Goal: Task Accomplishment & Management: Manage account settings

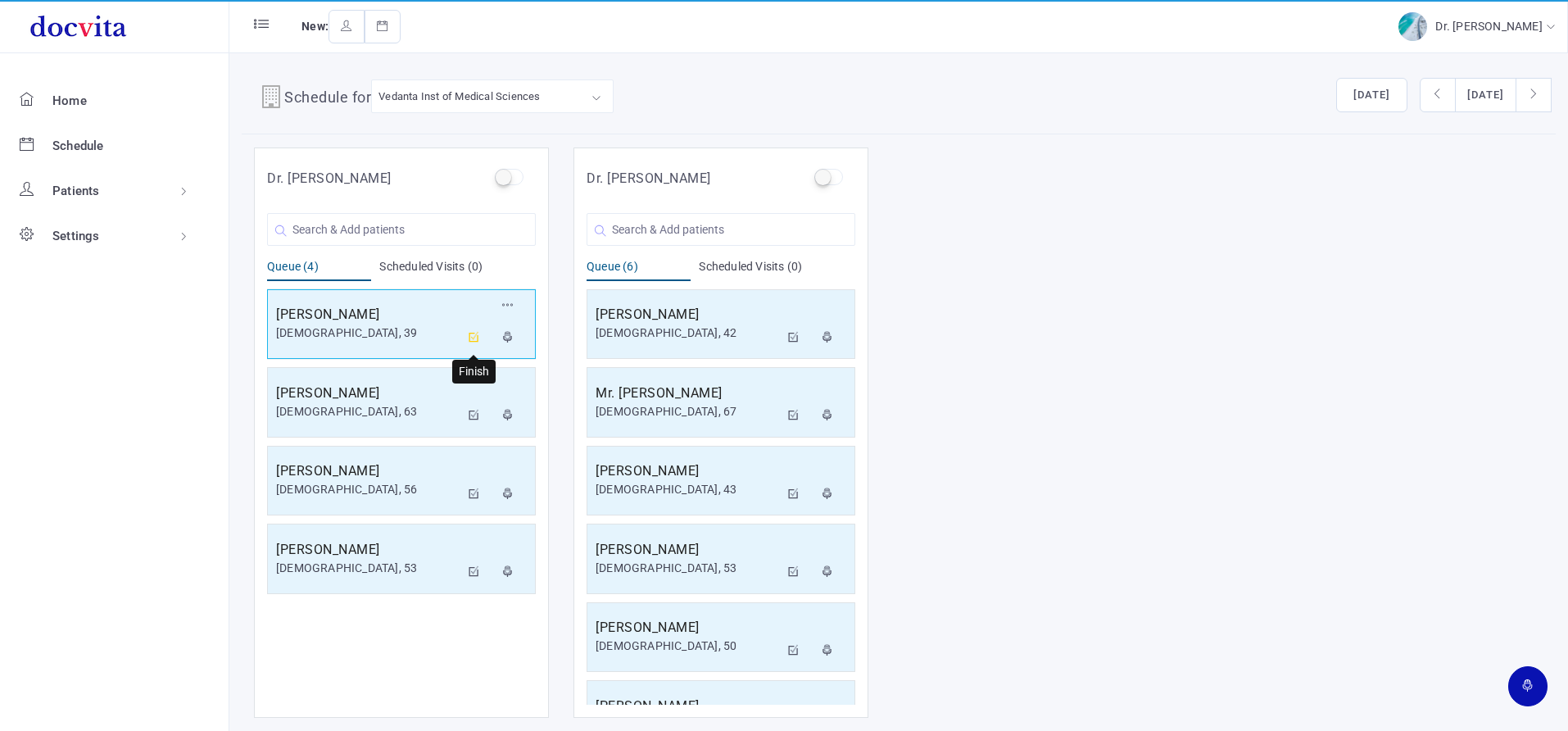
click at [475, 336] on icon at bounding box center [474, 337] width 12 height 11
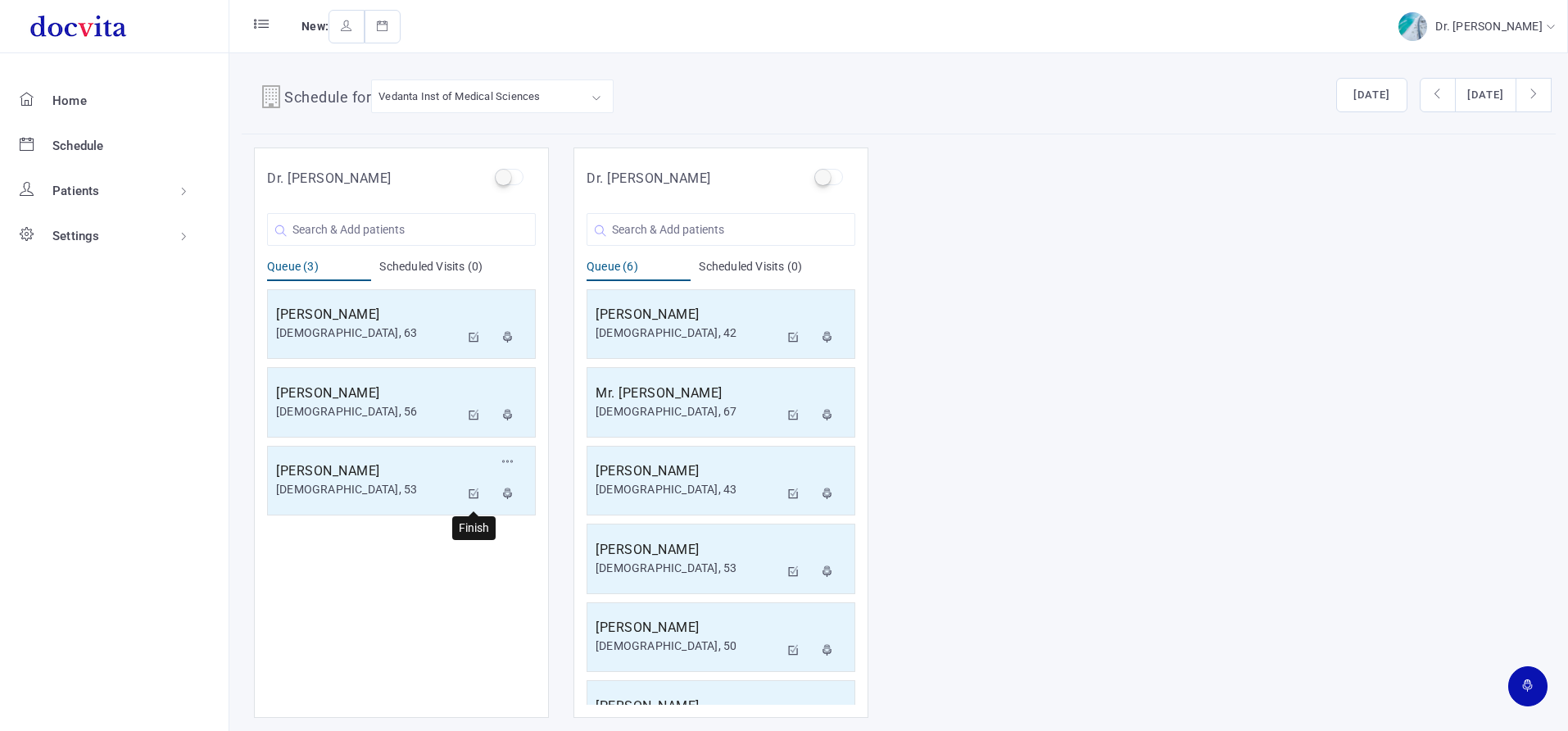
click at [473, 495] on icon at bounding box center [474, 494] width 12 height 11
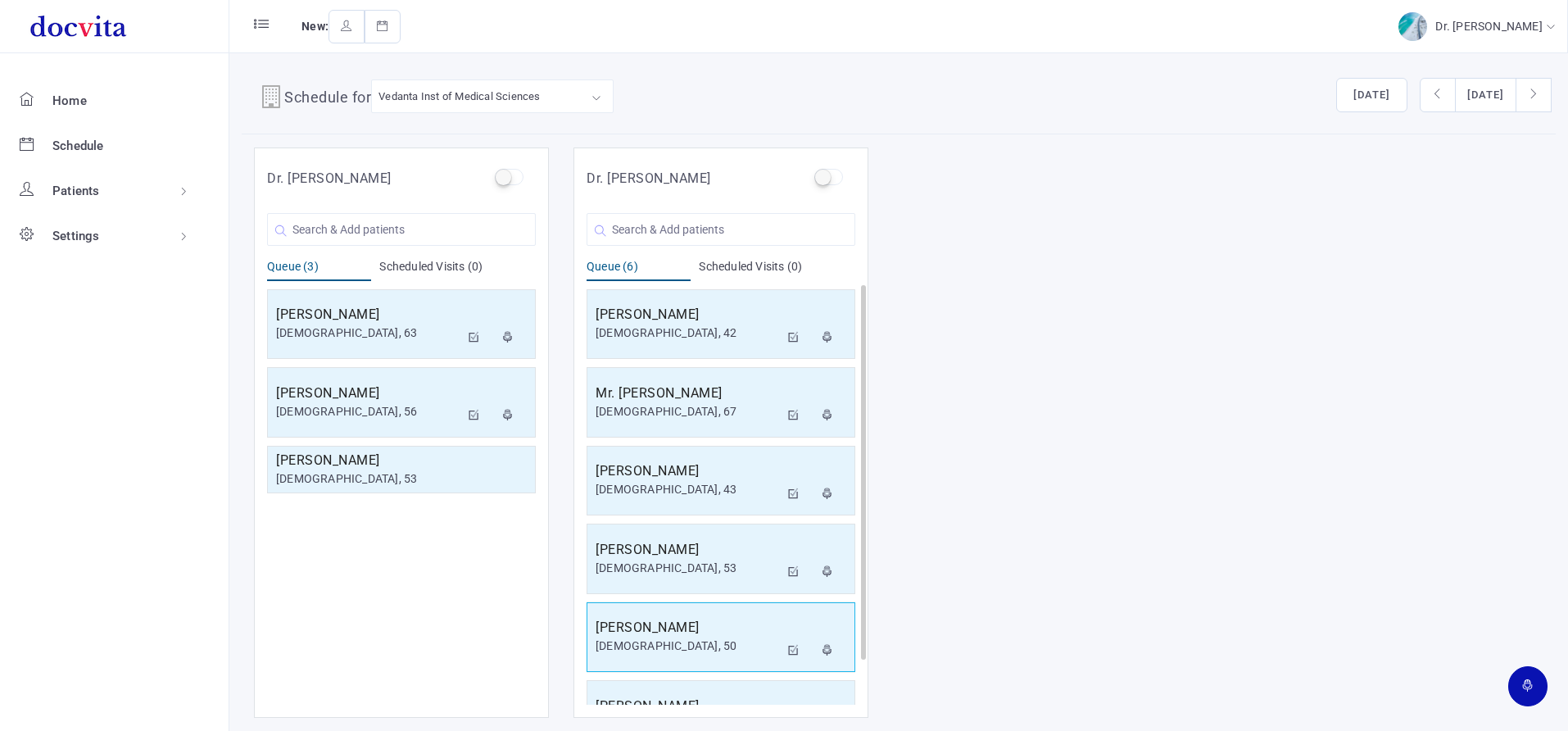
scroll to position [50, 0]
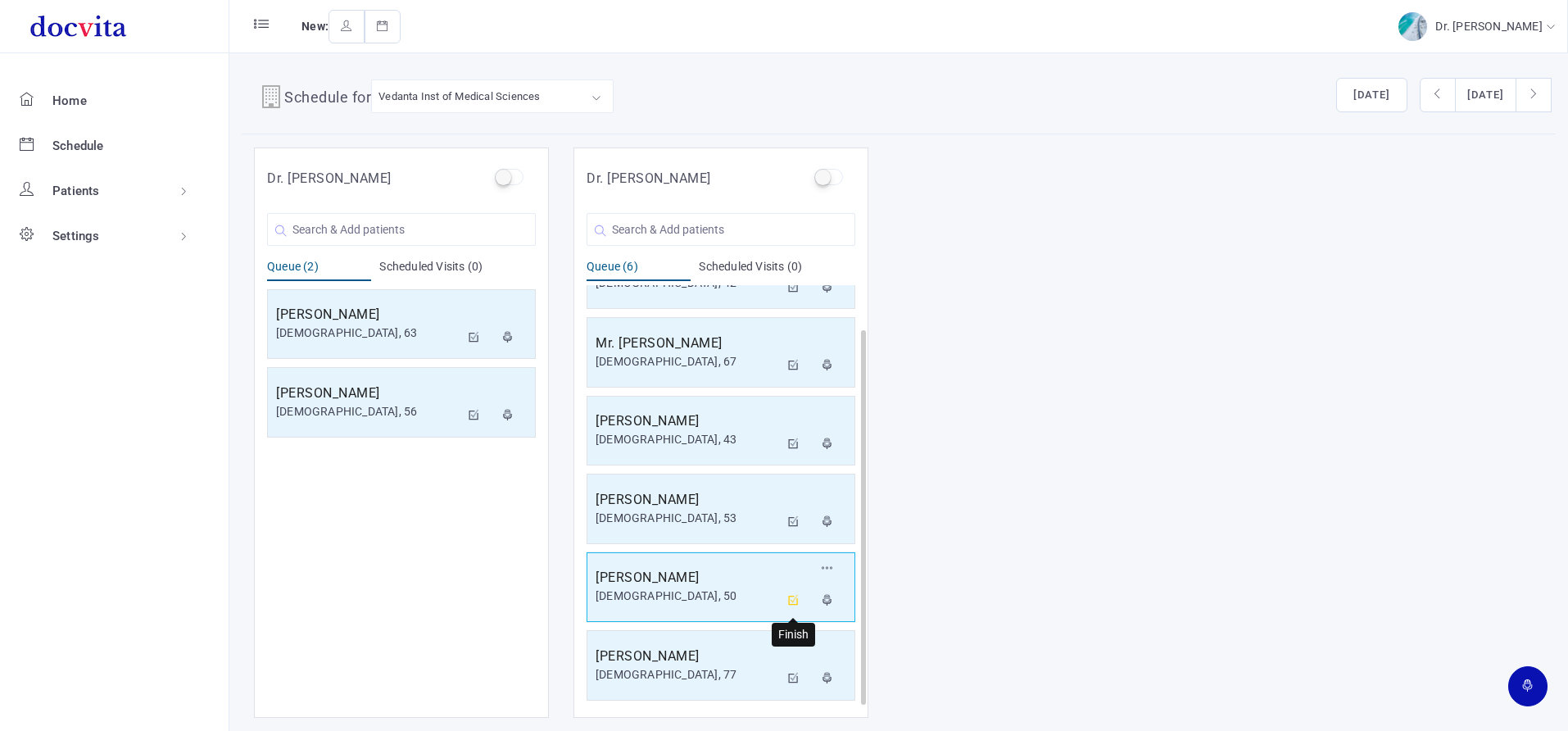
click at [791, 600] on icon at bounding box center [793, 600] width 12 height 11
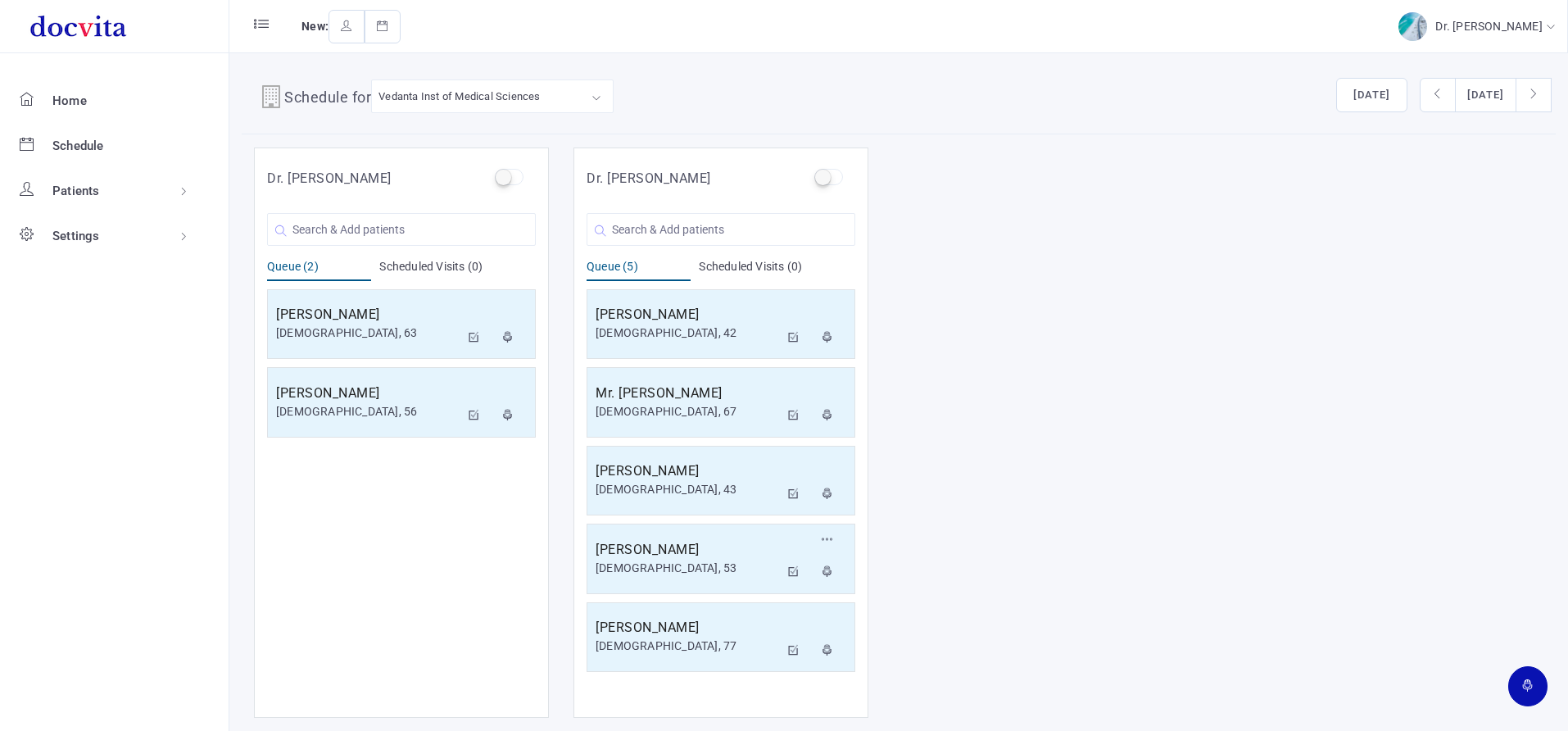
scroll to position [0, 0]
click at [797, 571] on icon at bounding box center [793, 572] width 12 height 11
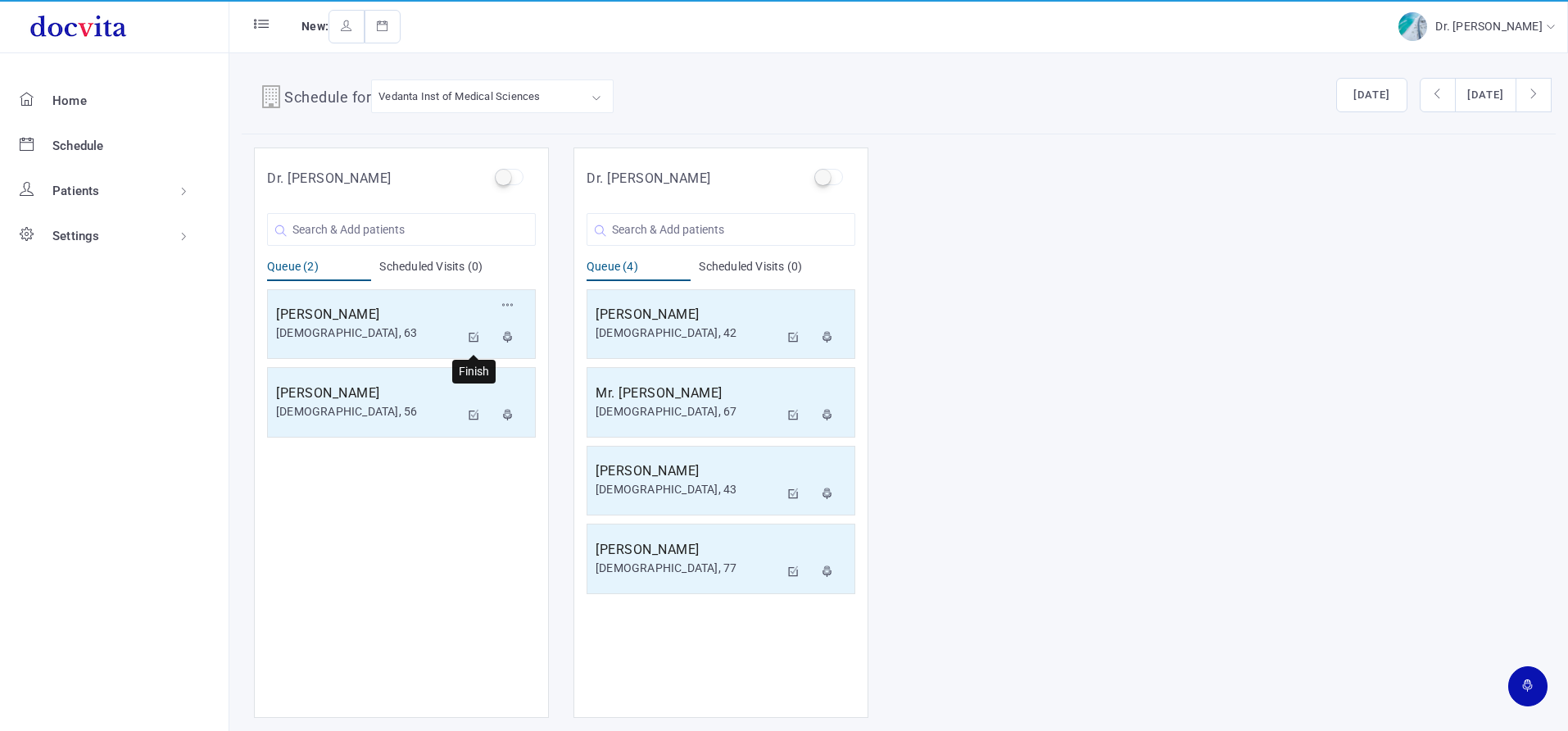
click at [473, 338] on icon at bounding box center [474, 337] width 12 height 11
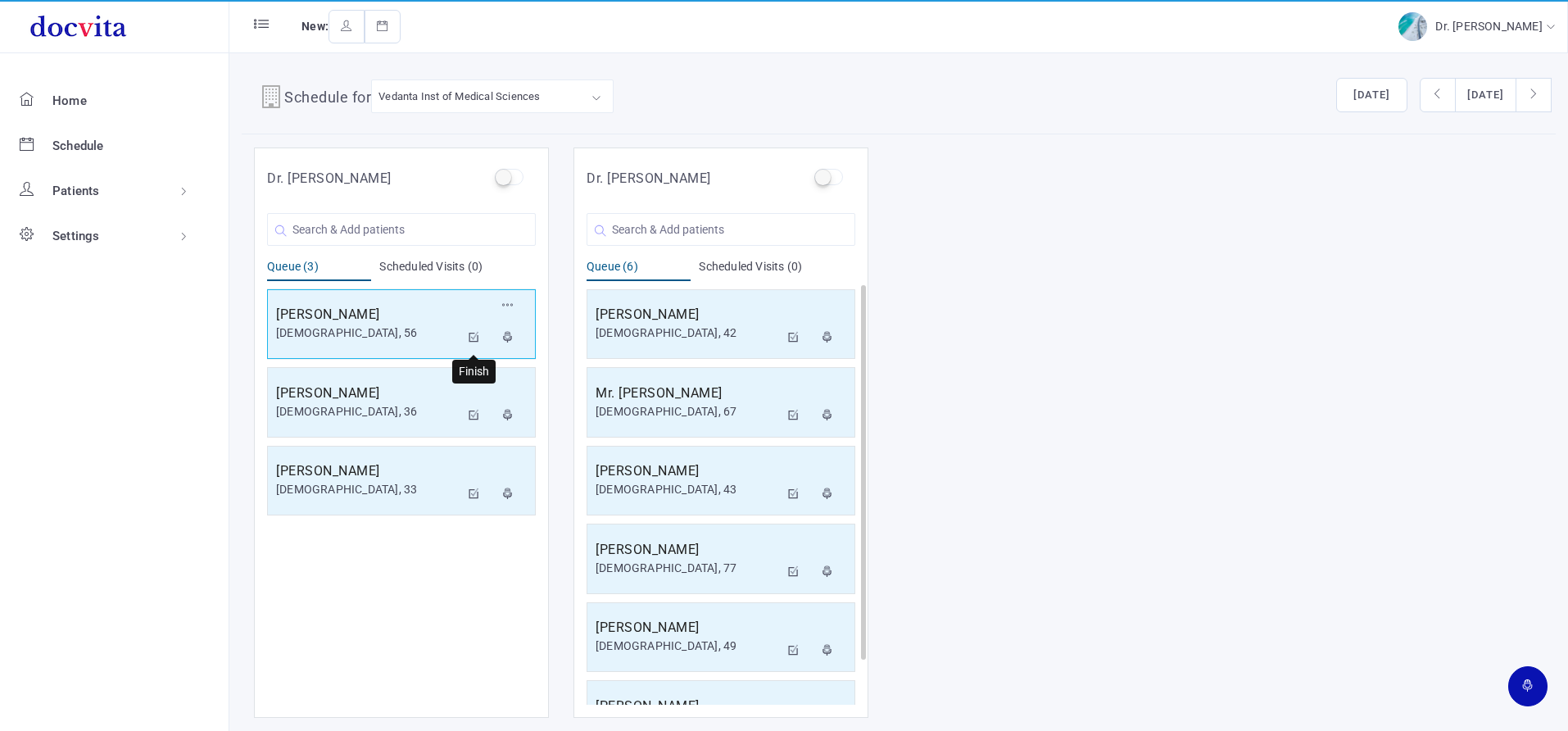
click at [470, 336] on icon at bounding box center [474, 337] width 12 height 11
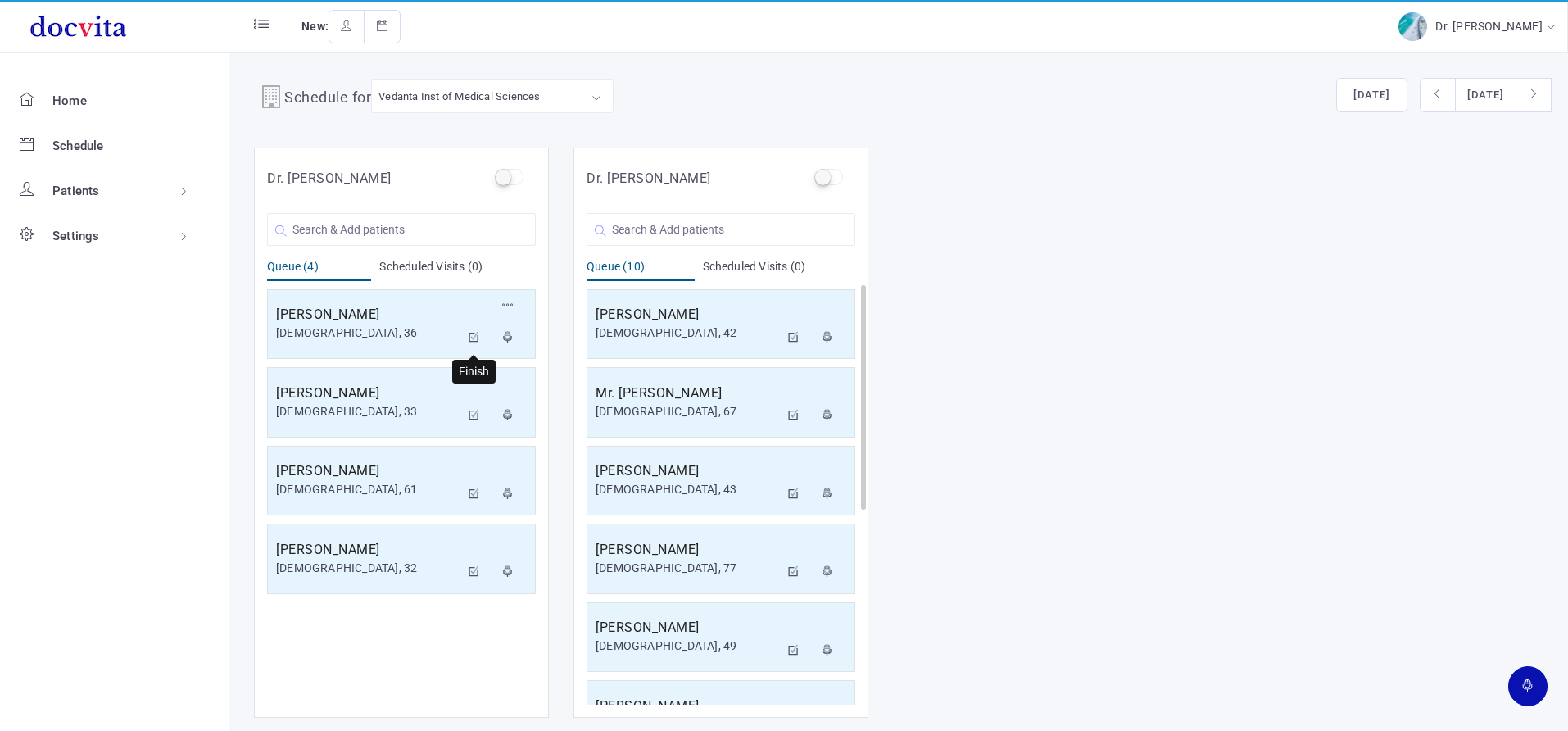
click at [476, 341] on icon at bounding box center [474, 337] width 12 height 11
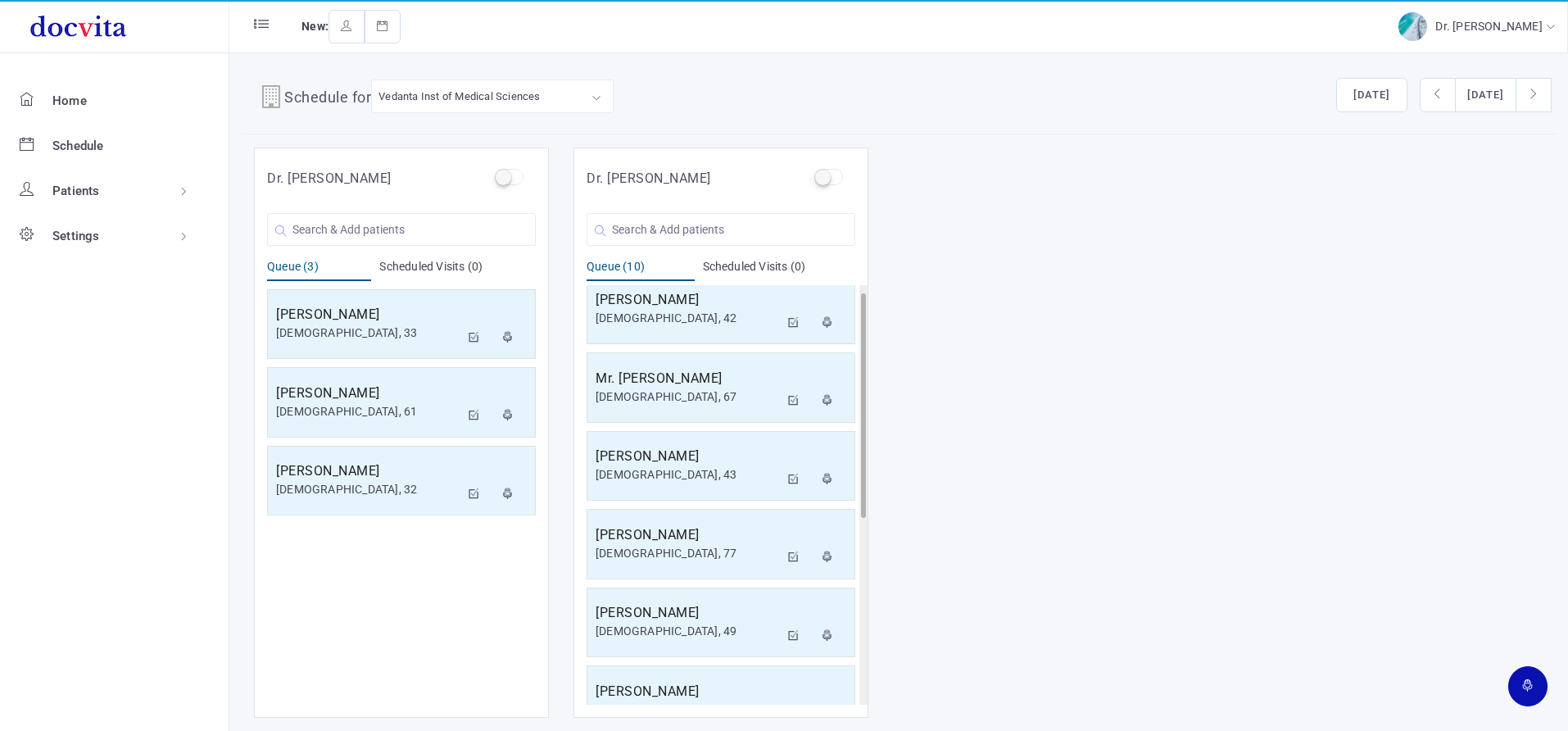
scroll to position [16, 0]
drag, startPoint x: 862, startPoint y: 512, endPoint x: 888, endPoint y: 335, distance: 178.9
click at [888, 335] on div "Dr. [PERSON_NAME] You are Searching for ' ' New Patient Queue (3) Scheduled Vis…" at bounding box center [898, 433] width 1314 height 571
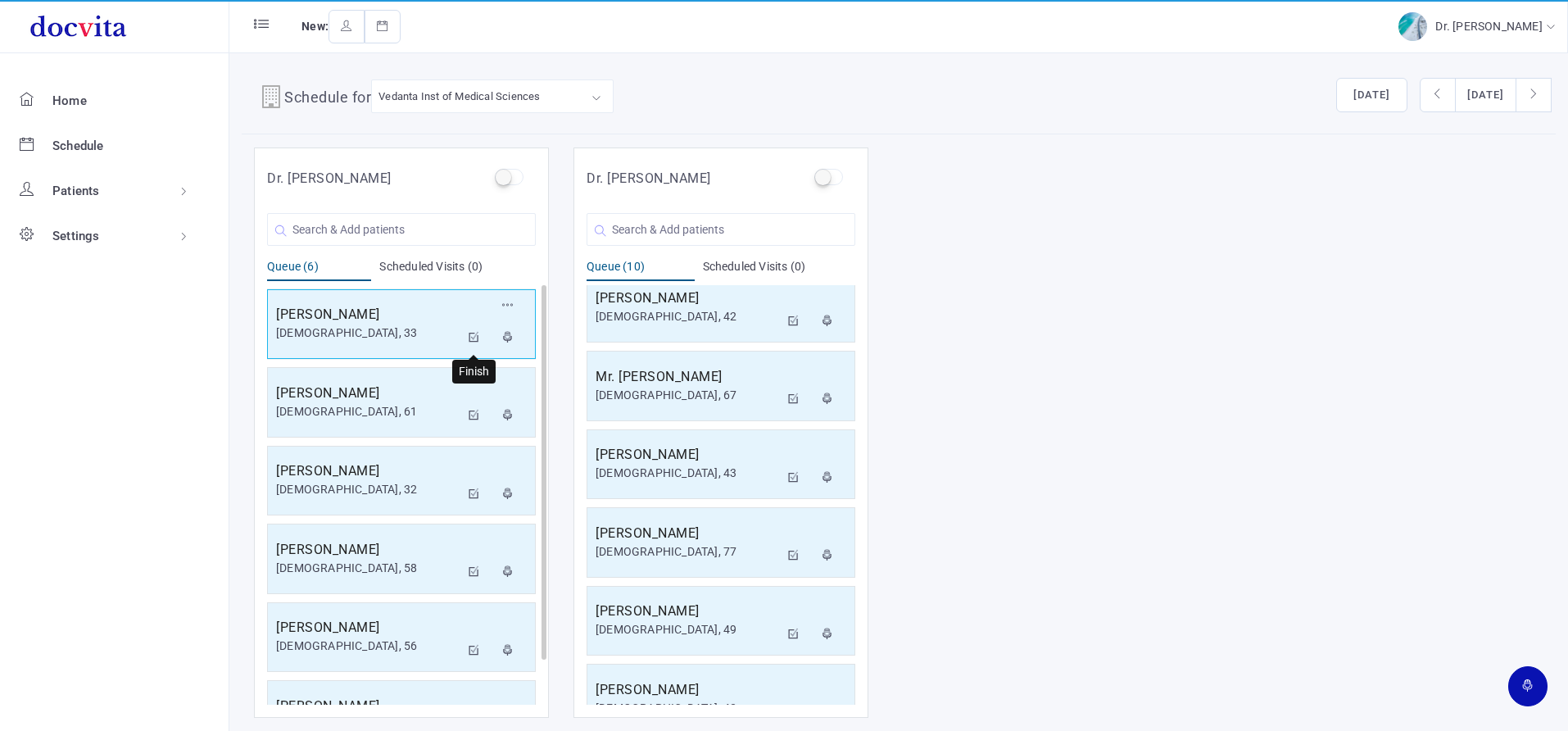
click at [471, 335] on icon at bounding box center [474, 337] width 12 height 11
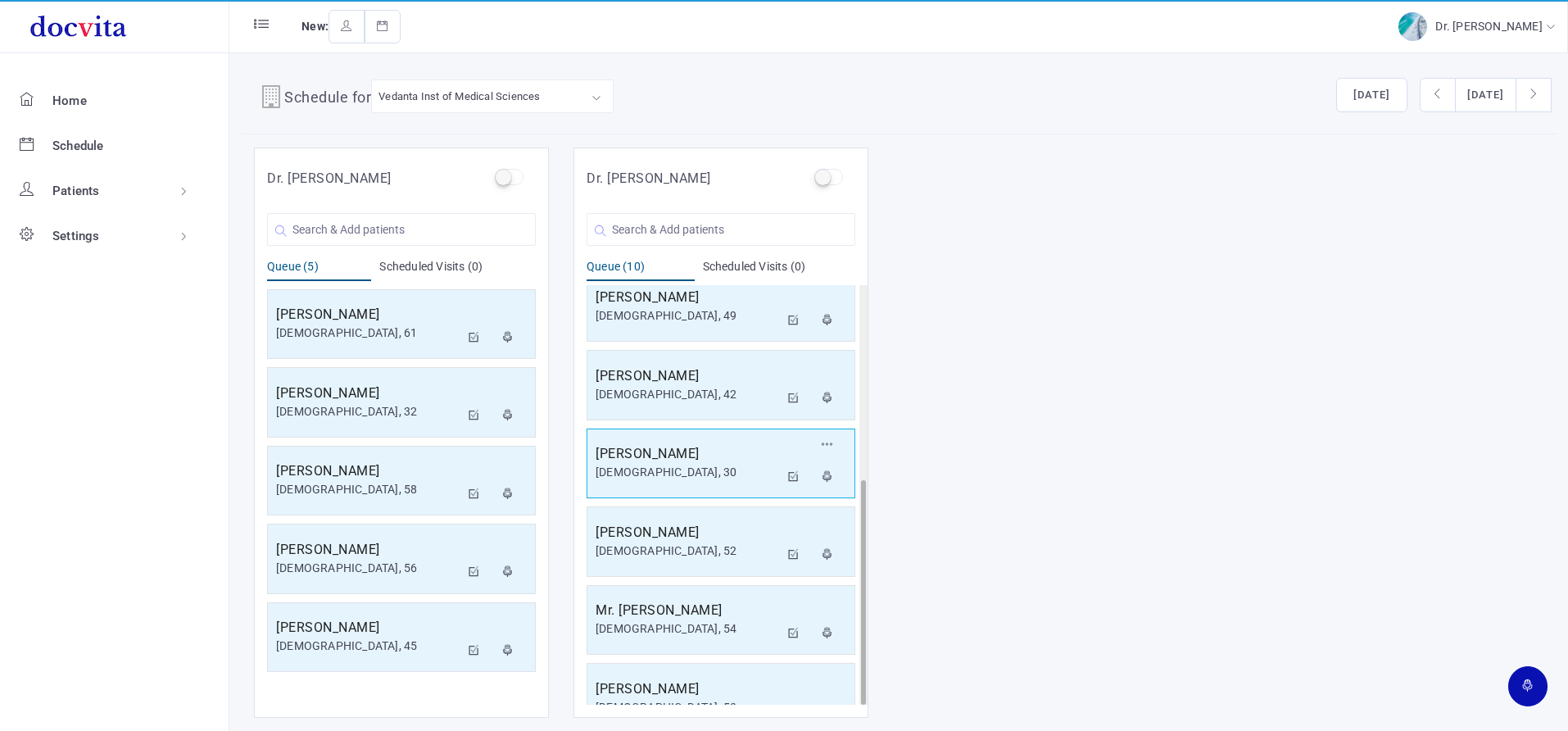
scroll to position [363, 0]
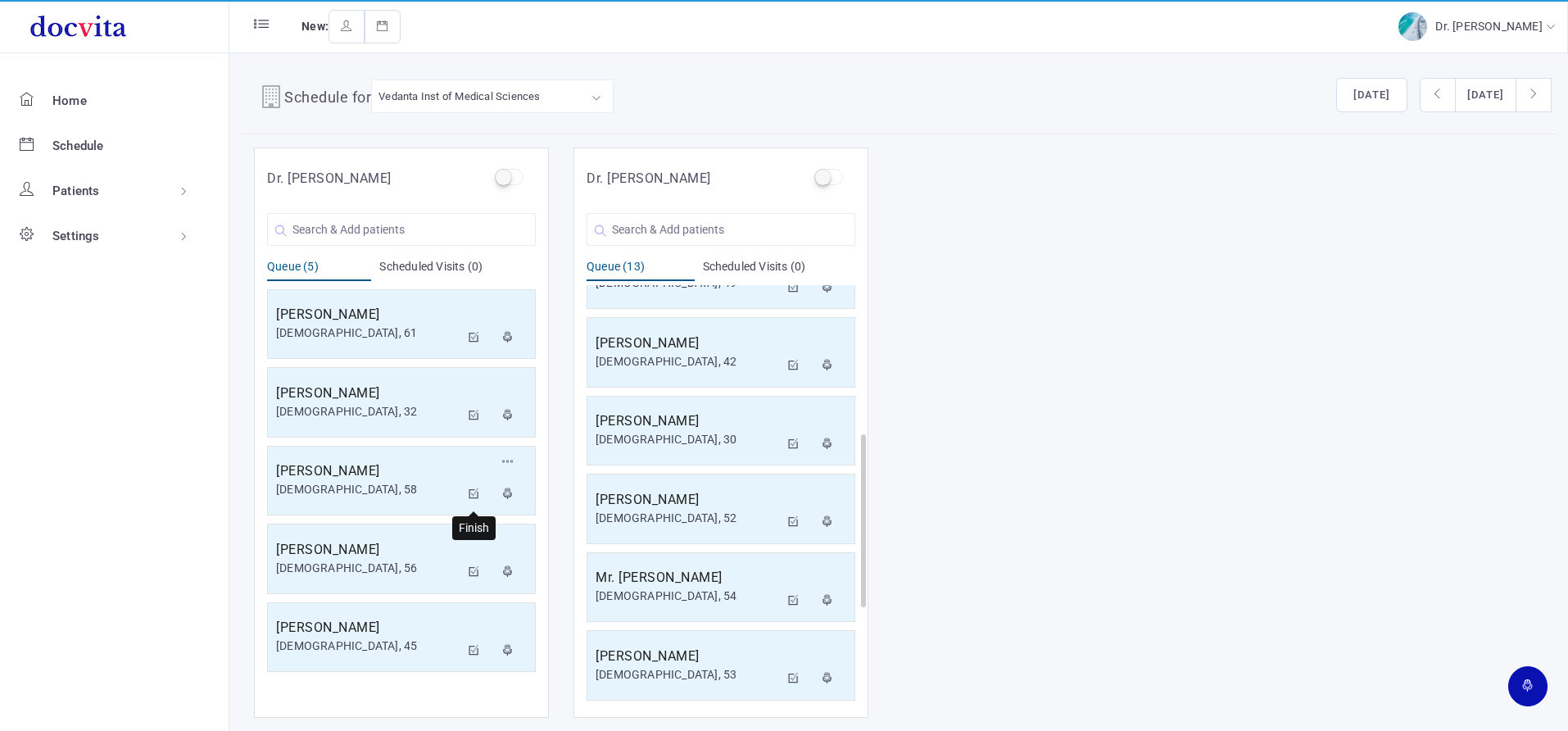
click at [477, 493] on icon at bounding box center [474, 494] width 12 height 11
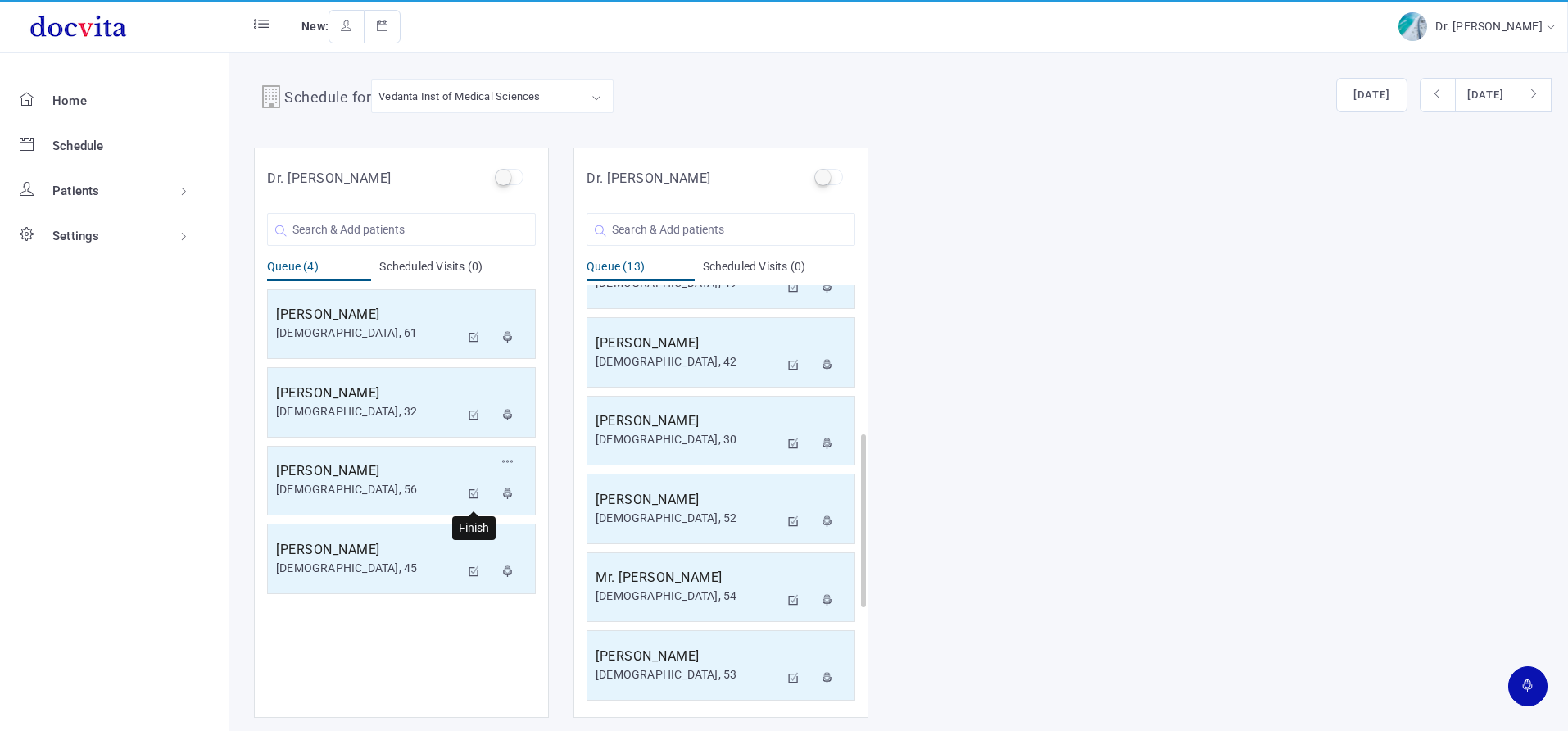
click at [473, 495] on icon at bounding box center [474, 494] width 12 height 11
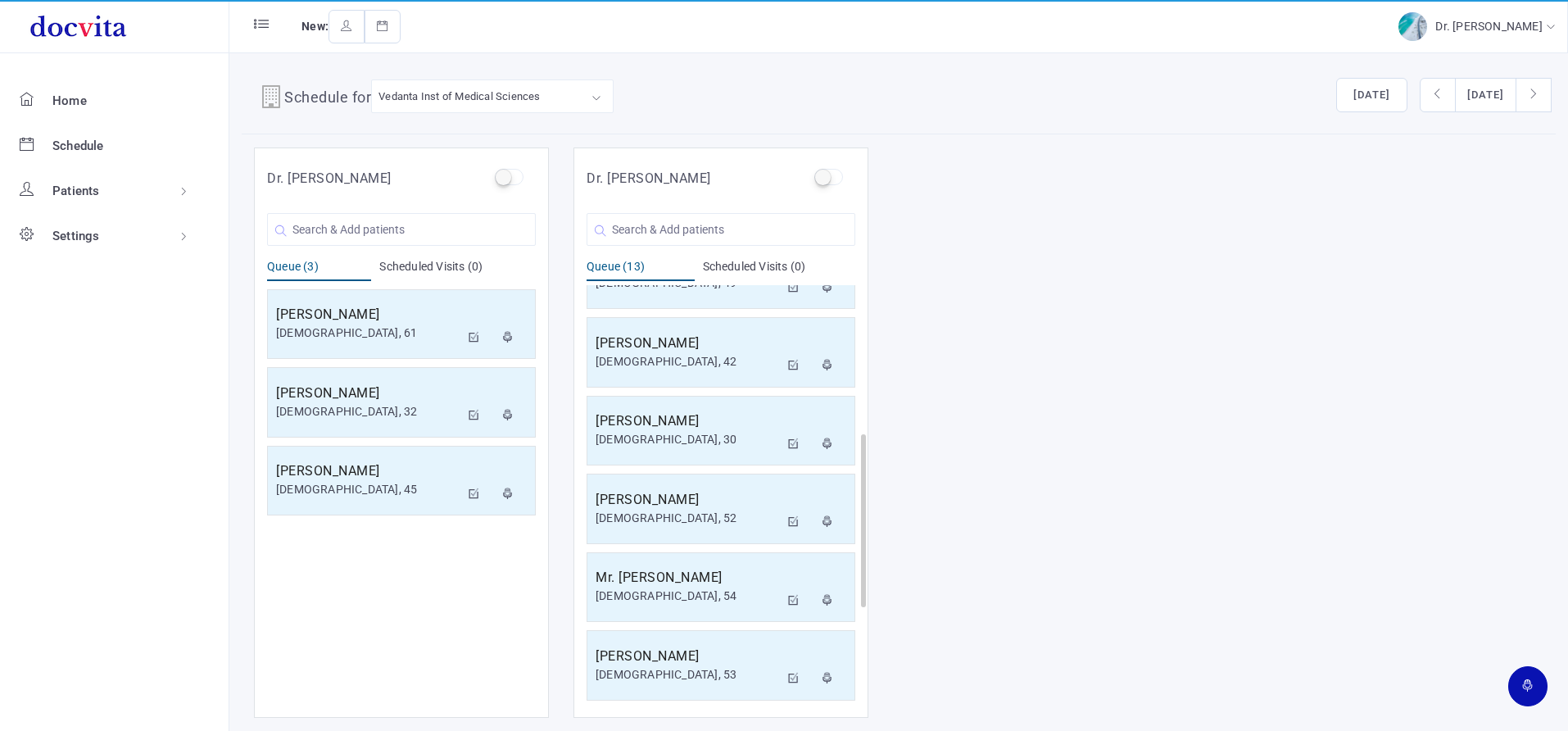
click at [0, 478] on ul "Home Schedule Patients All Patients Patient Groups Settings User Accounts Proto…" at bounding box center [114, 393] width 229 height 678
click at [0, 452] on ul "Home Schedule Patients All Patients Patient Groups Settings User Accounts Proto…" at bounding box center [114, 393] width 229 height 678
drag, startPoint x: 479, startPoint y: 336, endPoint x: 449, endPoint y: 332, distance: 30.3
click at [477, 336] on icon at bounding box center [474, 337] width 12 height 11
click at [478, 332] on icon at bounding box center [474, 337] width 12 height 11
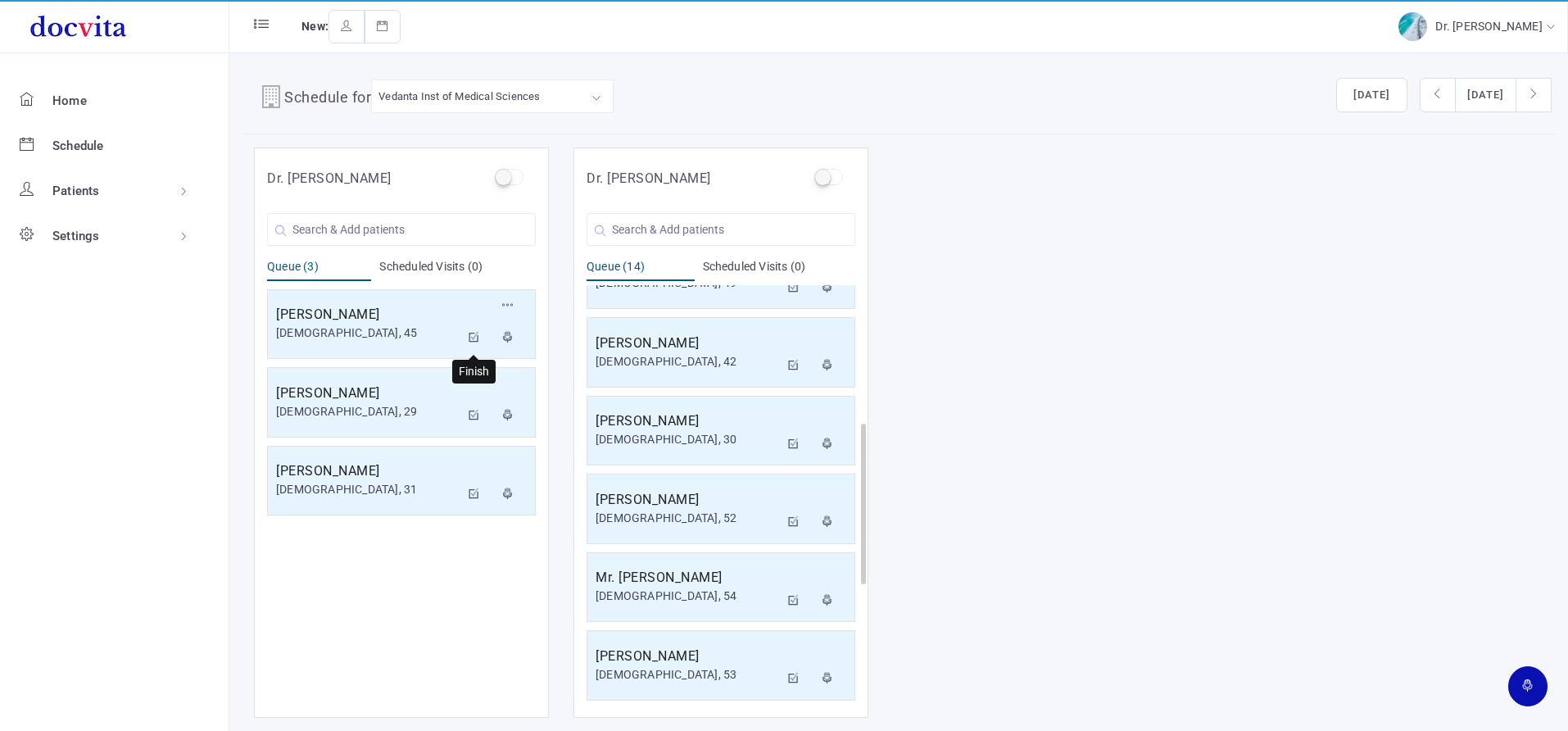
click at [473, 337] on icon at bounding box center [474, 337] width 12 height 11
click at [477, 332] on icon at bounding box center [474, 337] width 12 height 11
click at [475, 410] on icon at bounding box center [474, 415] width 12 height 11
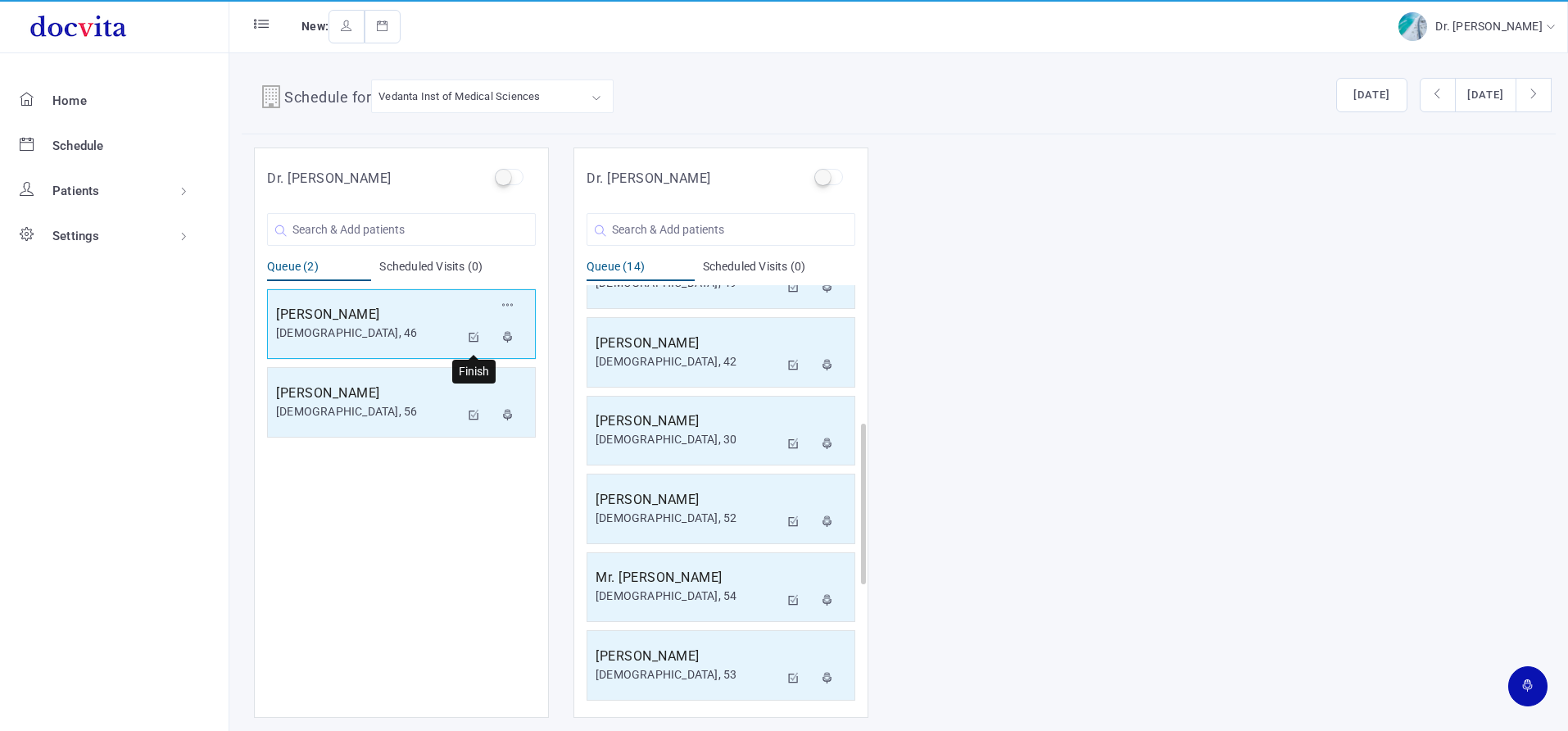
click at [470, 332] on icon at bounding box center [474, 337] width 12 height 11
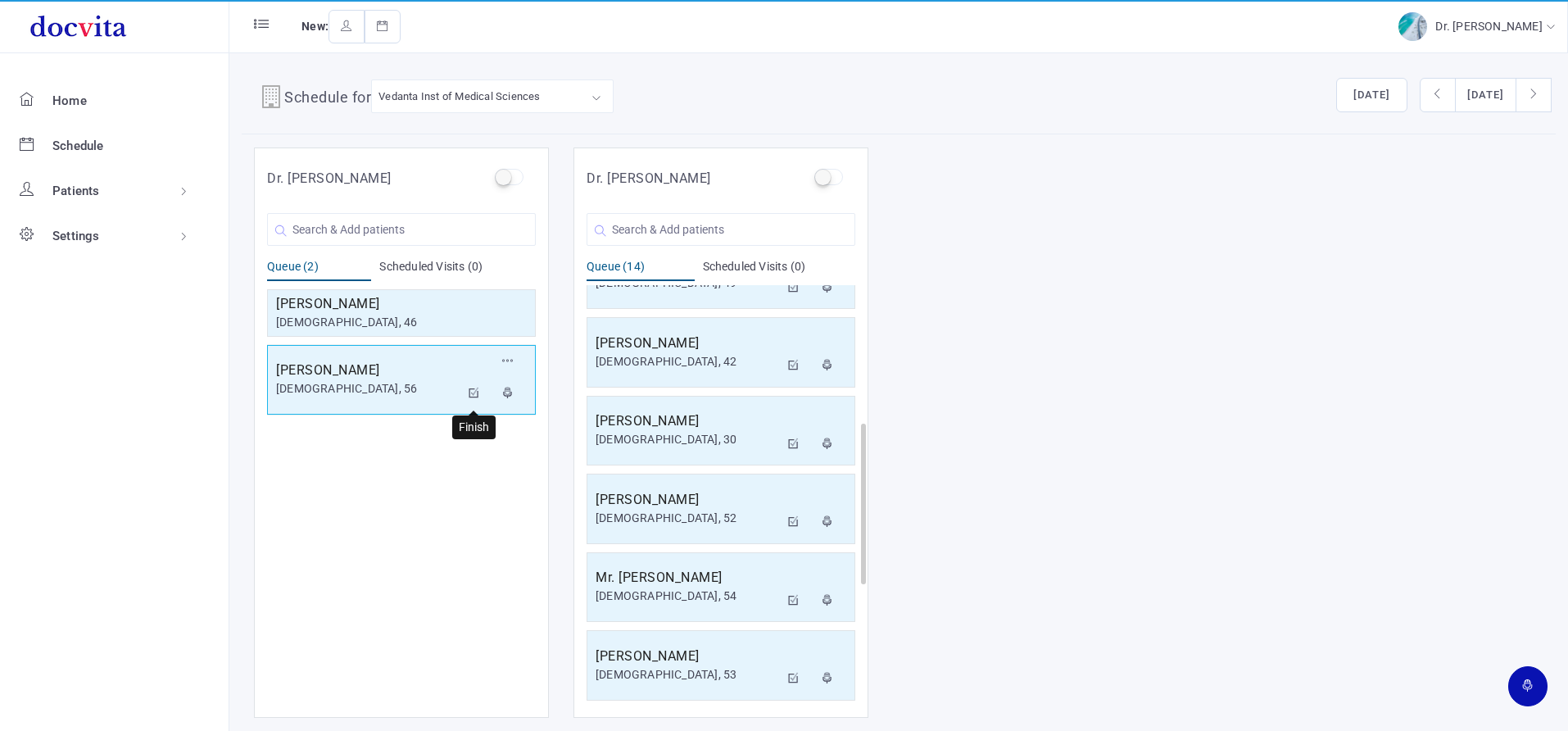
click at [472, 391] on icon at bounding box center [474, 393] width 12 height 11
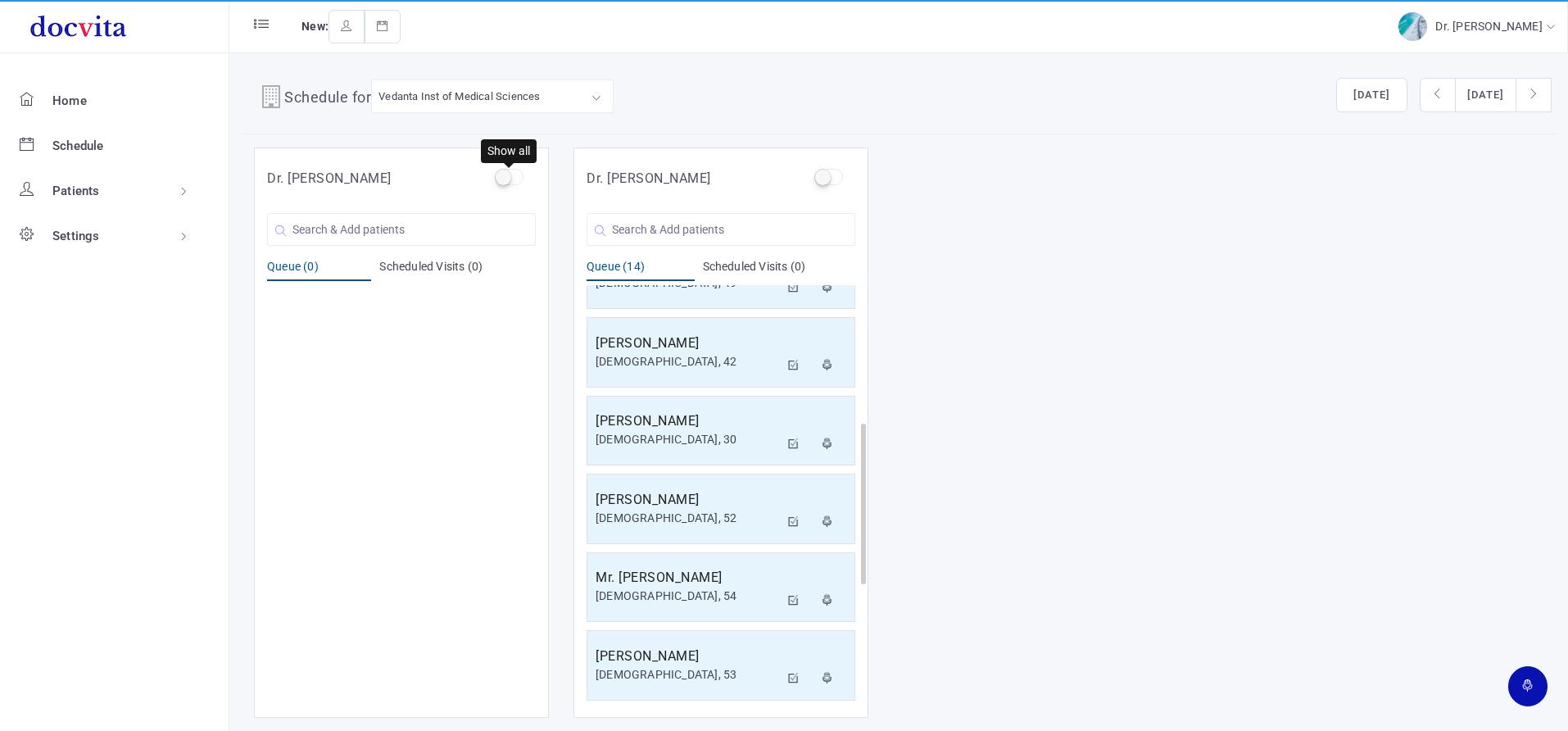
click at [505, 177] on label at bounding box center [509, 177] width 29 height 16
click at [505, 177] on input "checkbox" at bounding box center [500, 174] width 11 height 11
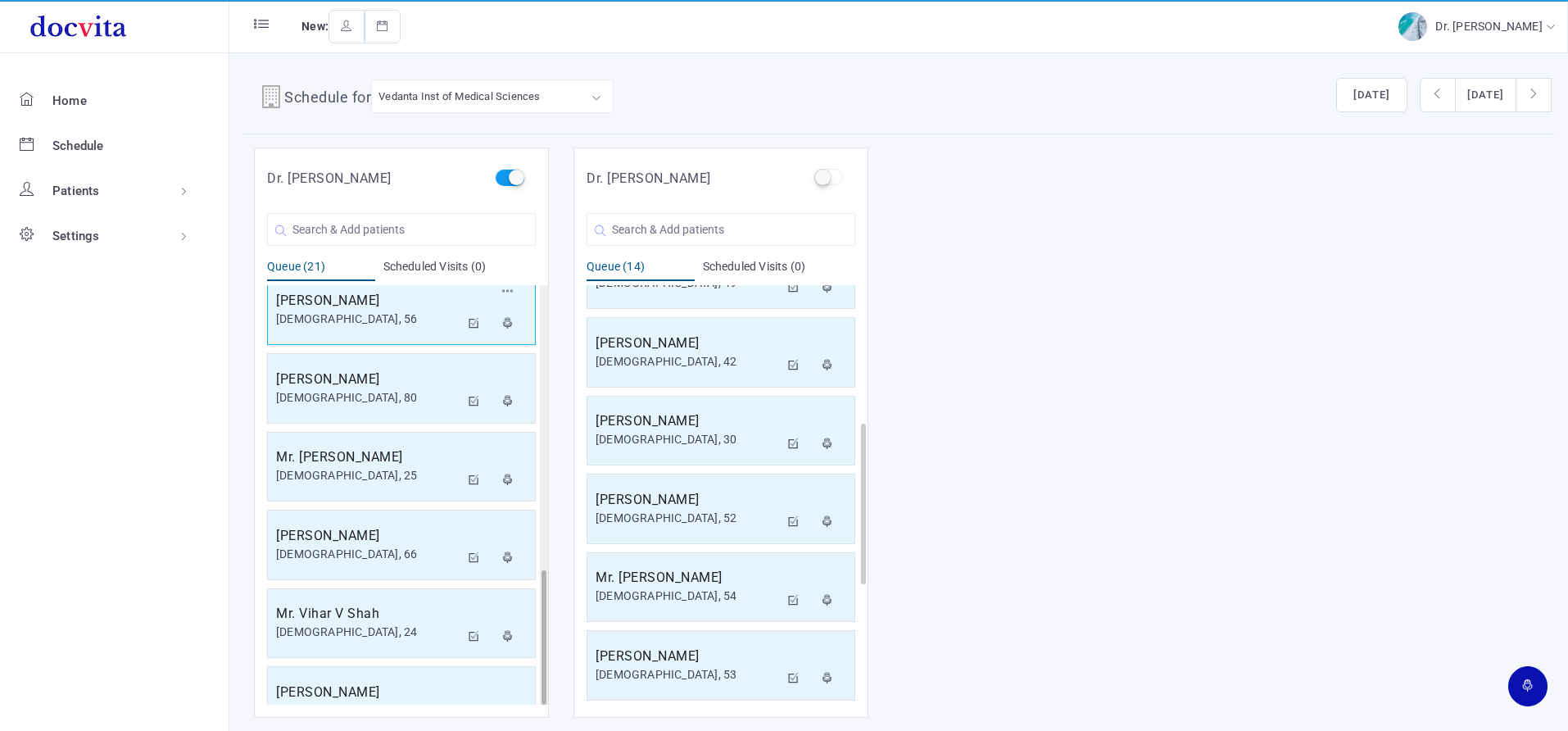
scroll to position [886, 0]
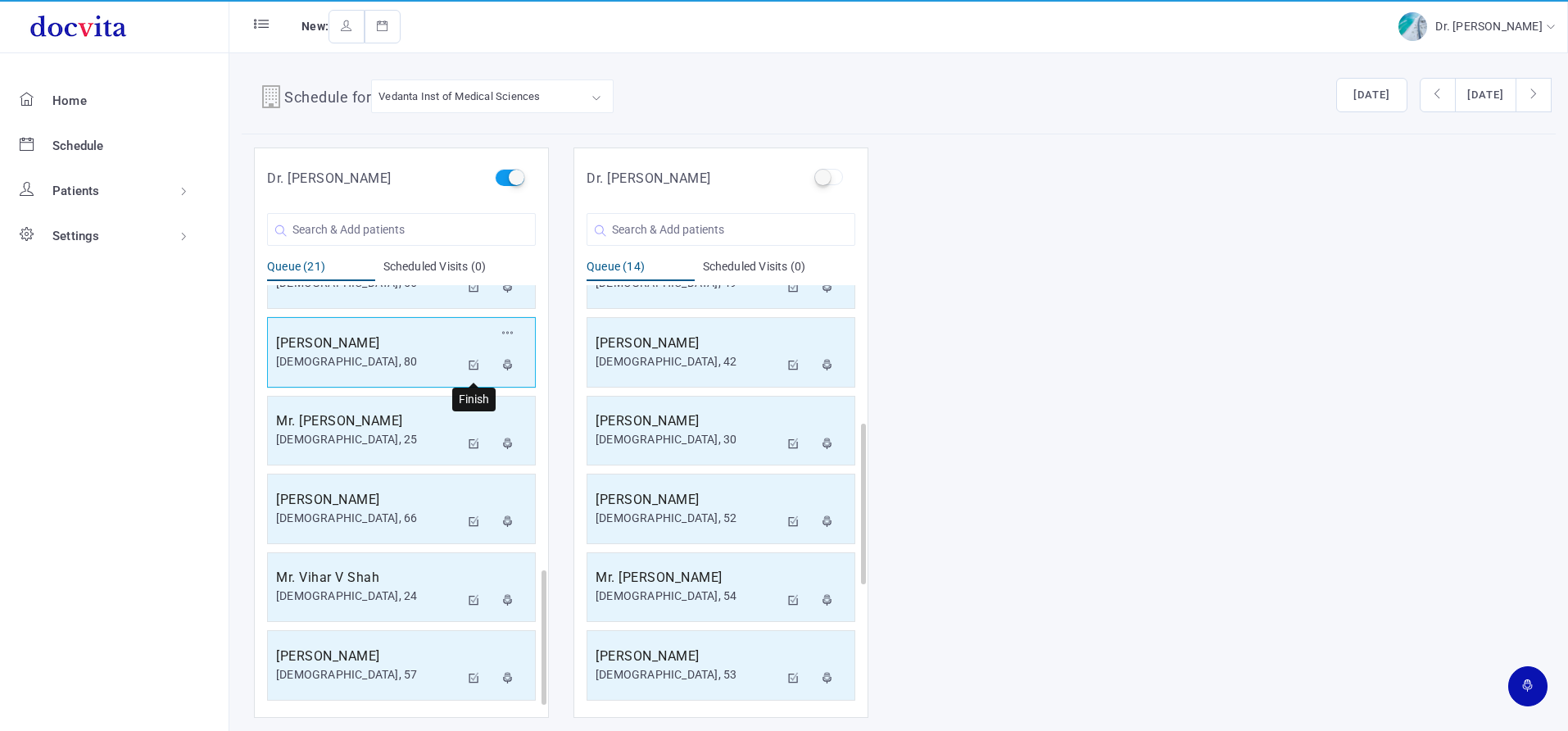
click at [474, 367] on icon at bounding box center [474, 365] width 12 height 11
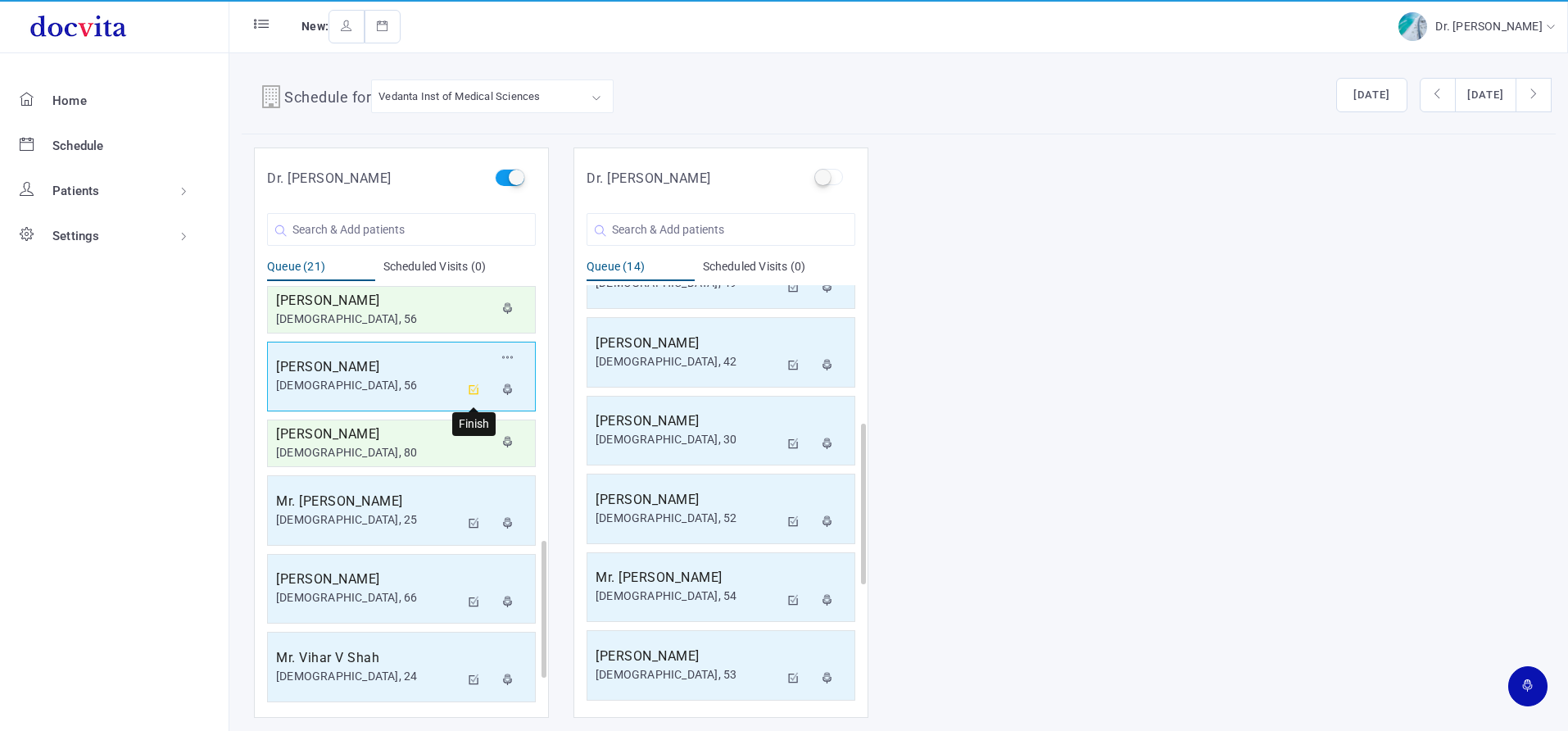
scroll to position [786, 0]
click at [470, 386] on icon at bounding box center [474, 388] width 12 height 11
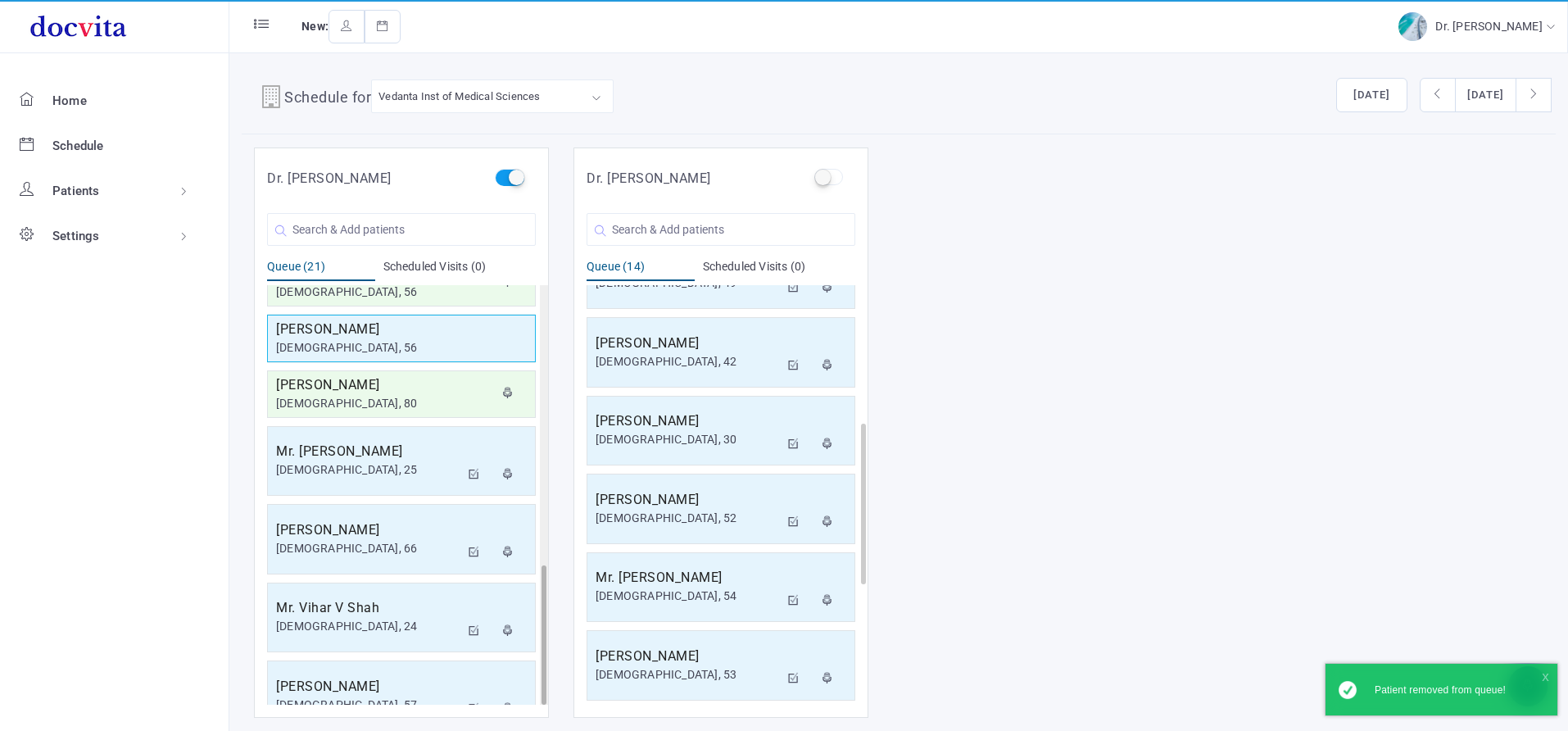
scroll to position [841, 0]
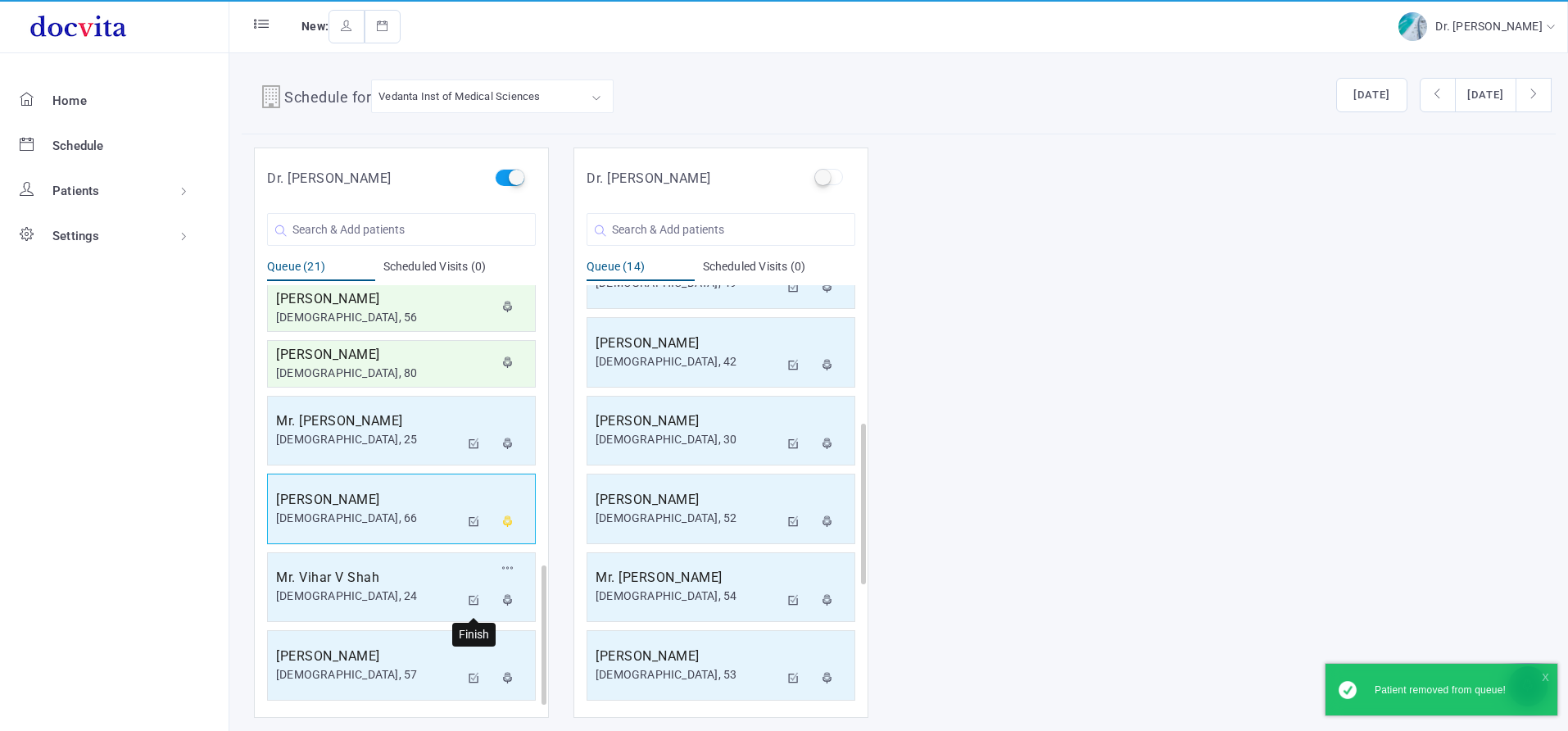
drag, startPoint x: 474, startPoint y: 596, endPoint x: 495, endPoint y: 553, distance: 47.9
click at [475, 595] on icon at bounding box center [474, 600] width 12 height 11
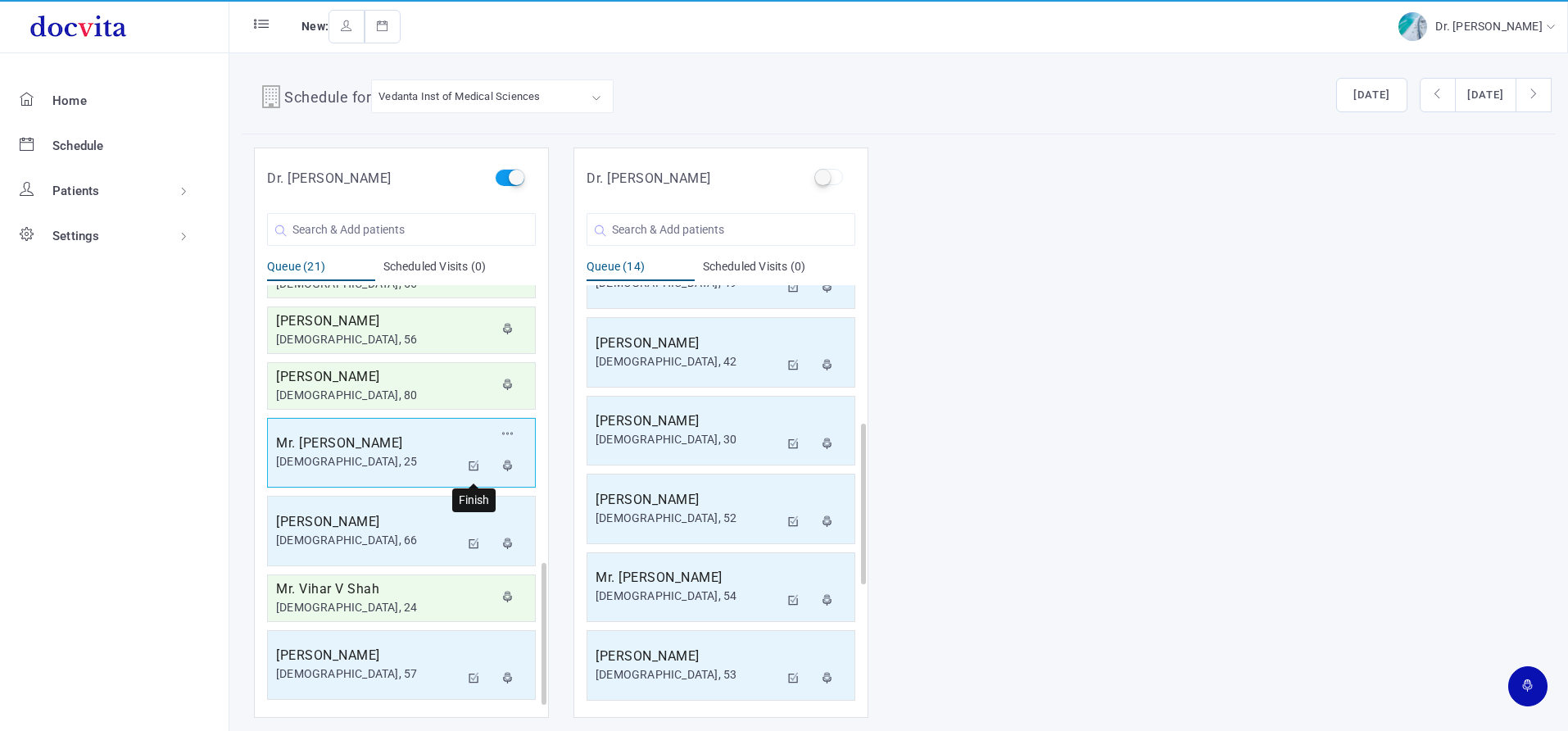
click at [473, 463] on icon at bounding box center [474, 466] width 12 height 11
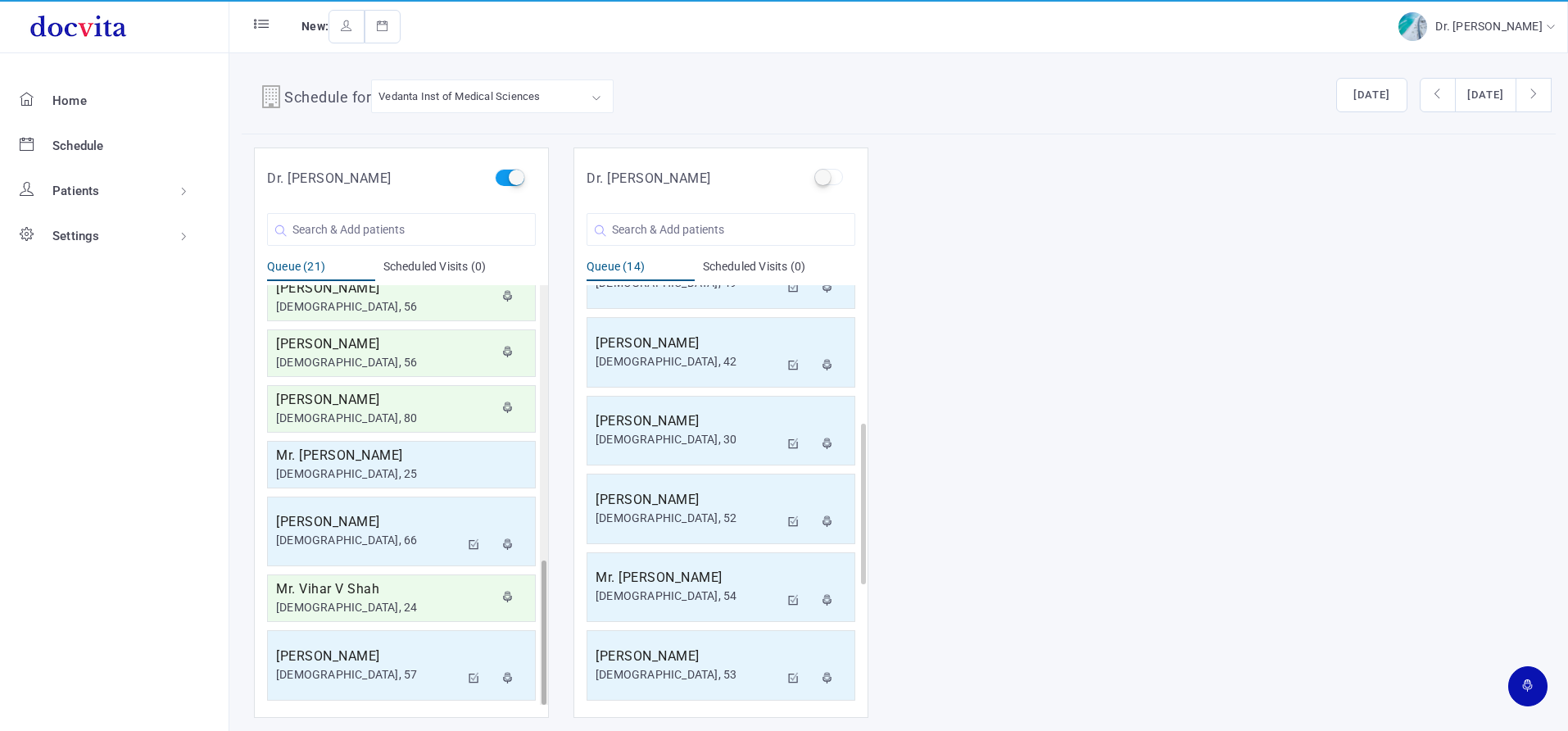
scroll to position [795, 0]
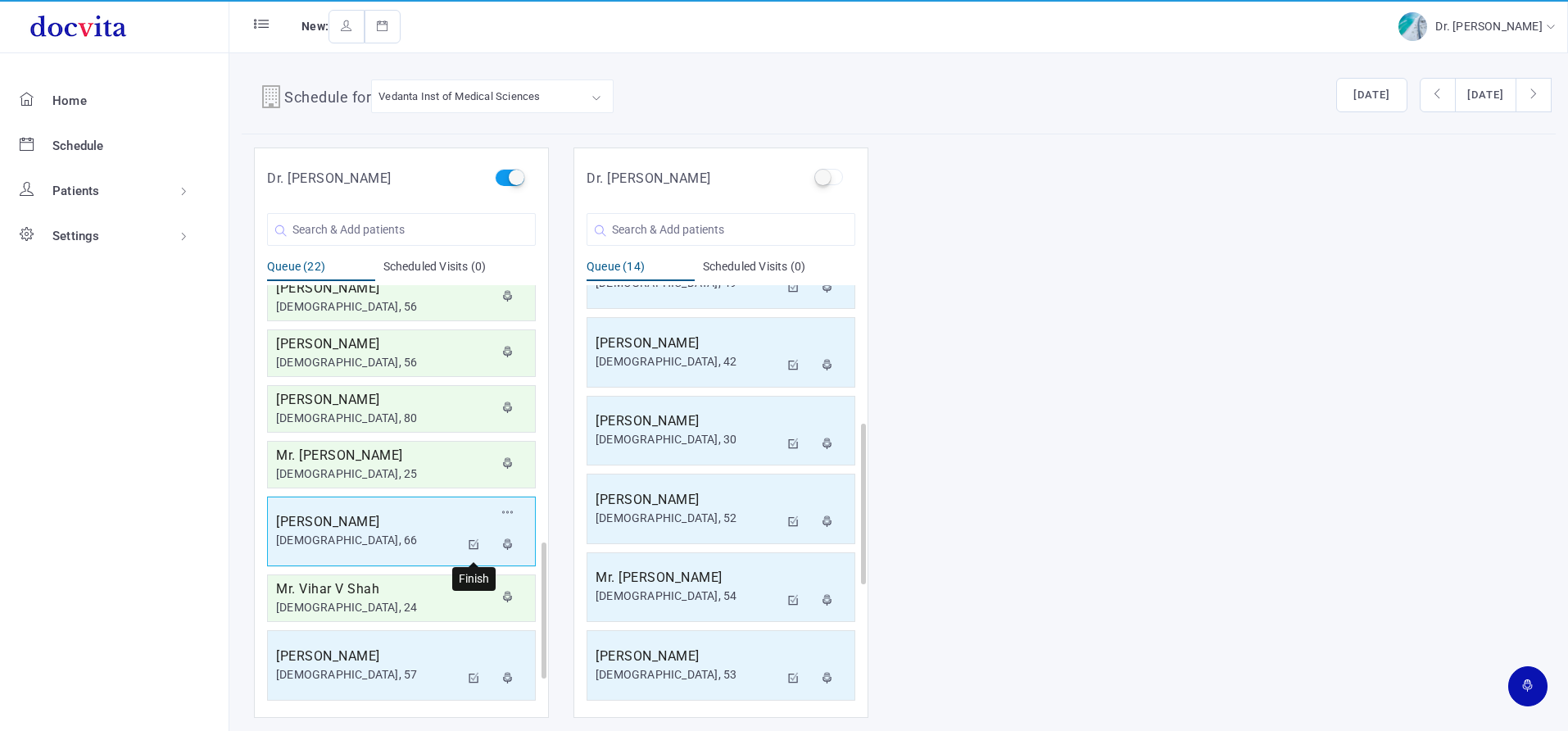
click at [470, 542] on icon at bounding box center [474, 545] width 12 height 11
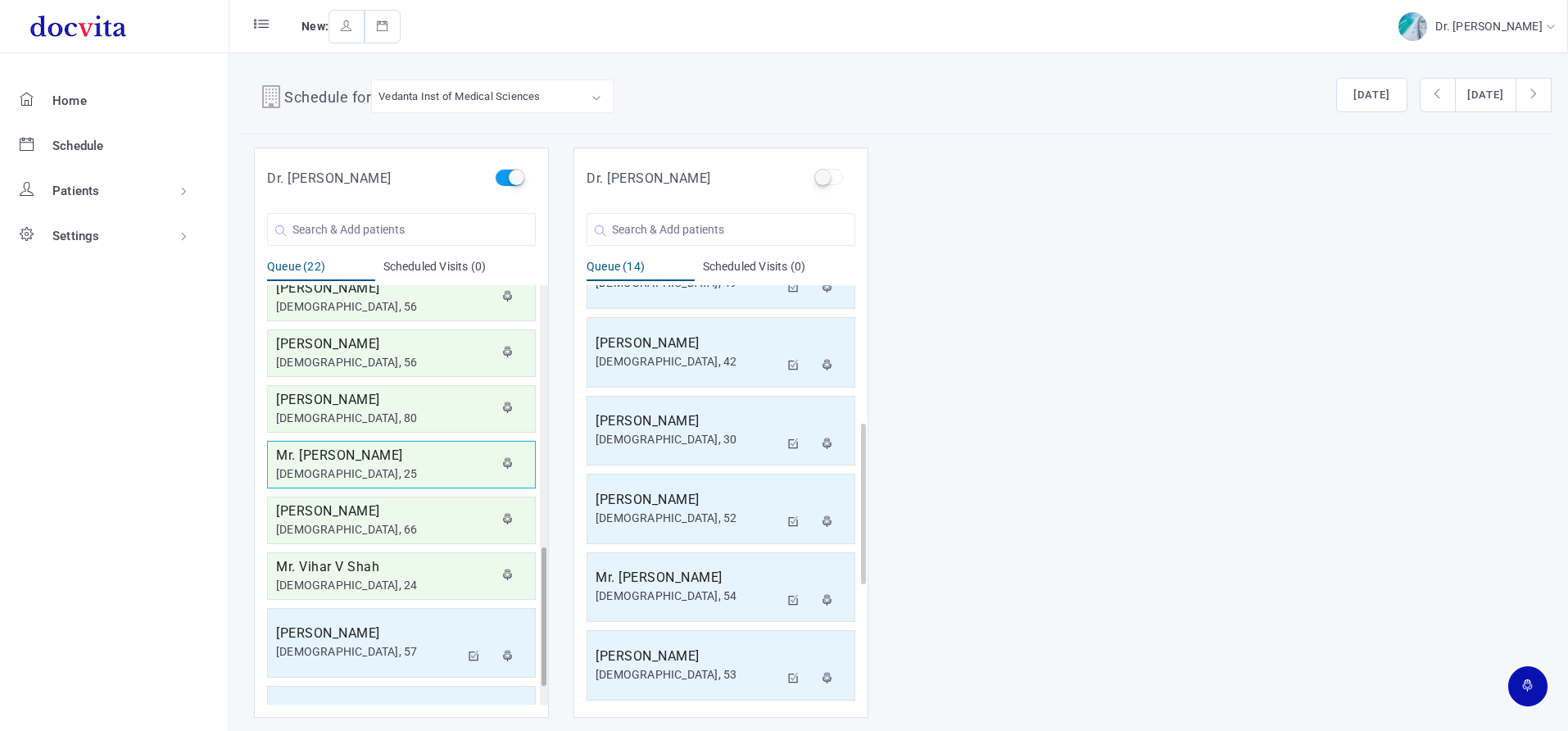
scroll to position [852, 0]
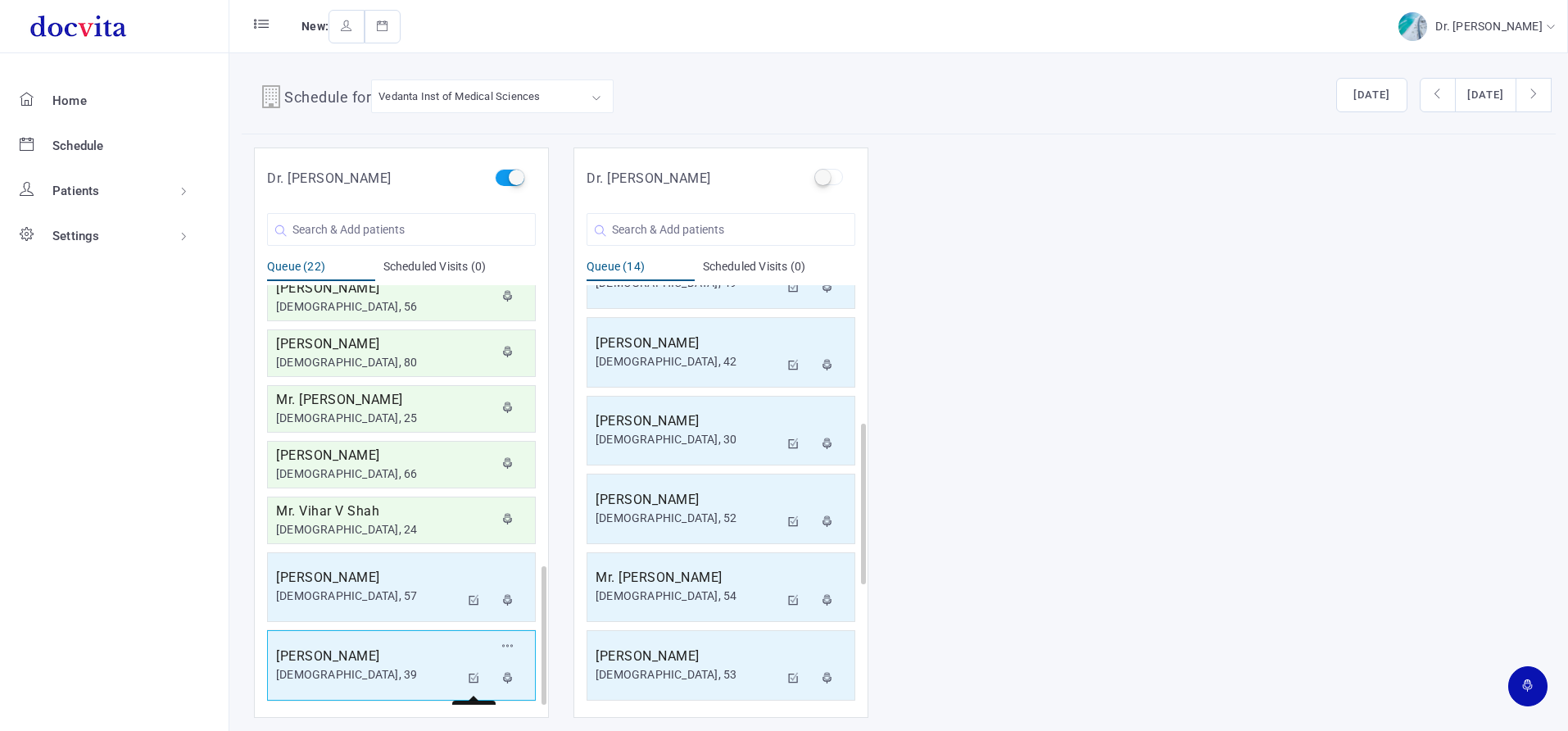
click at [474, 675] on icon at bounding box center [474, 678] width 12 height 11
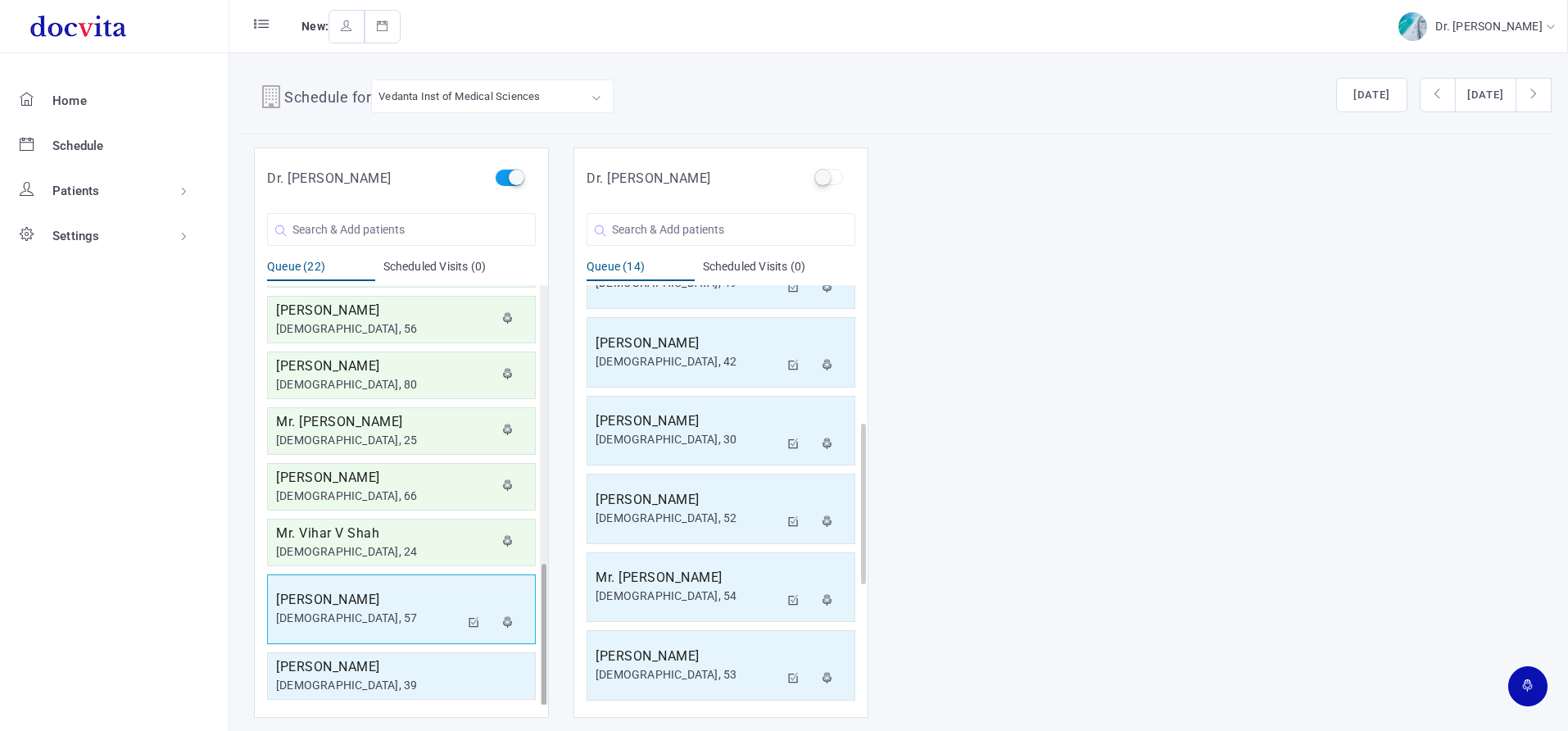
scroll to position [829, 0]
click at [511, 177] on label at bounding box center [509, 177] width 29 height 16
click at [505, 177] on input "checkbox" at bounding box center [500, 174] width 11 height 11
checkbox input "false"
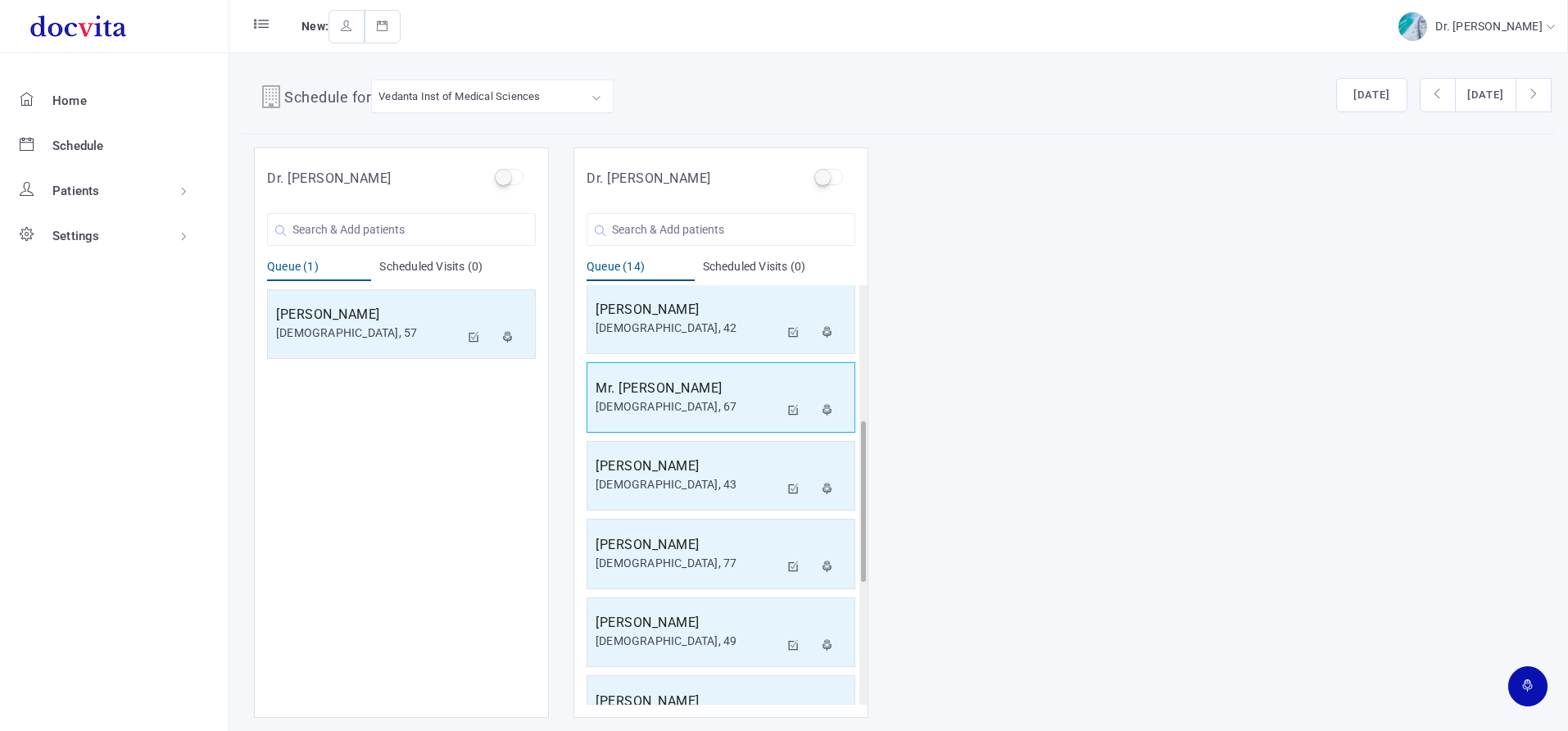
scroll to position [0, 0]
